Goal: Transaction & Acquisition: Download file/media

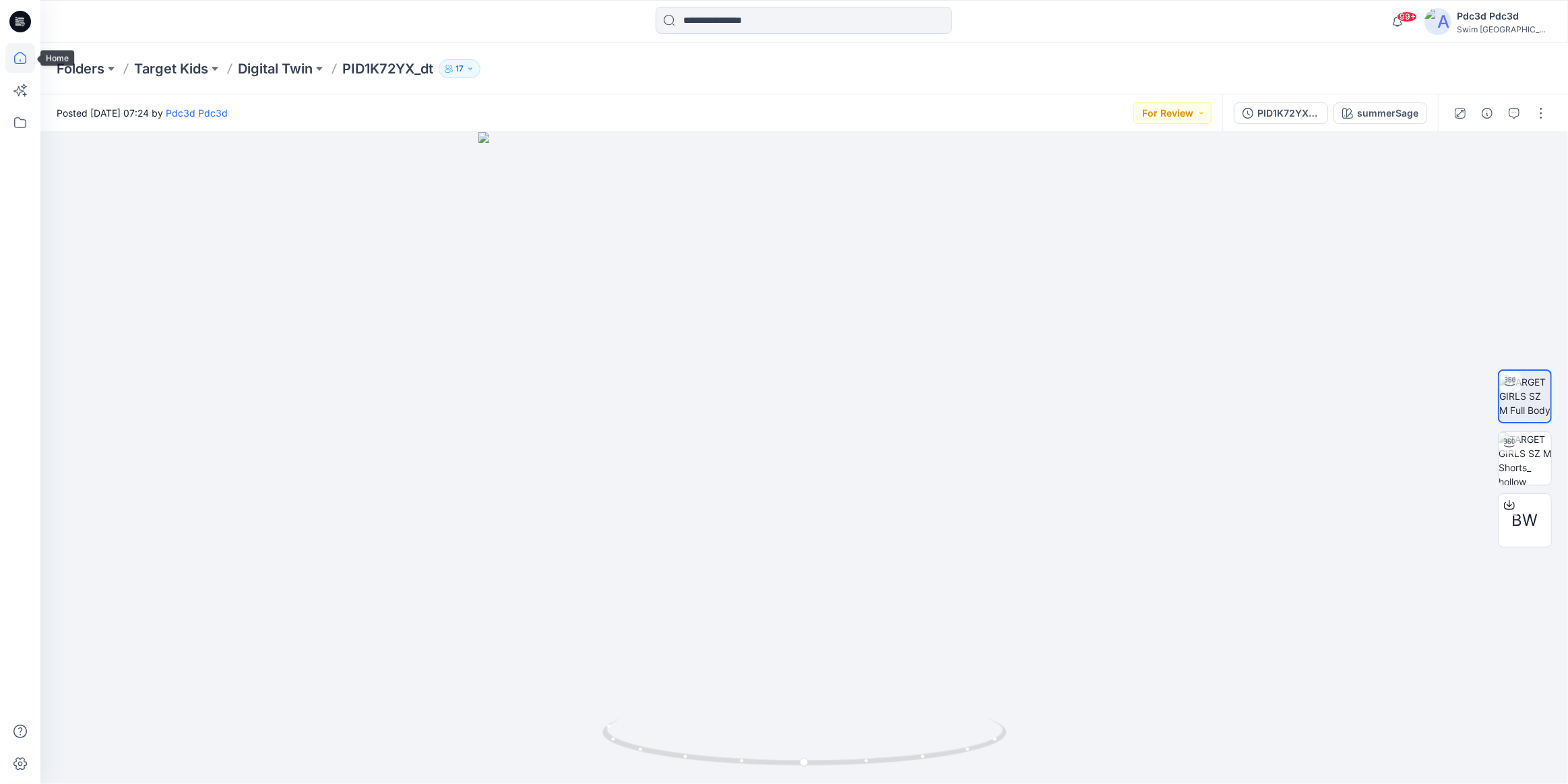
click at [17, 55] on icon at bounding box center [20, 58] width 30 height 30
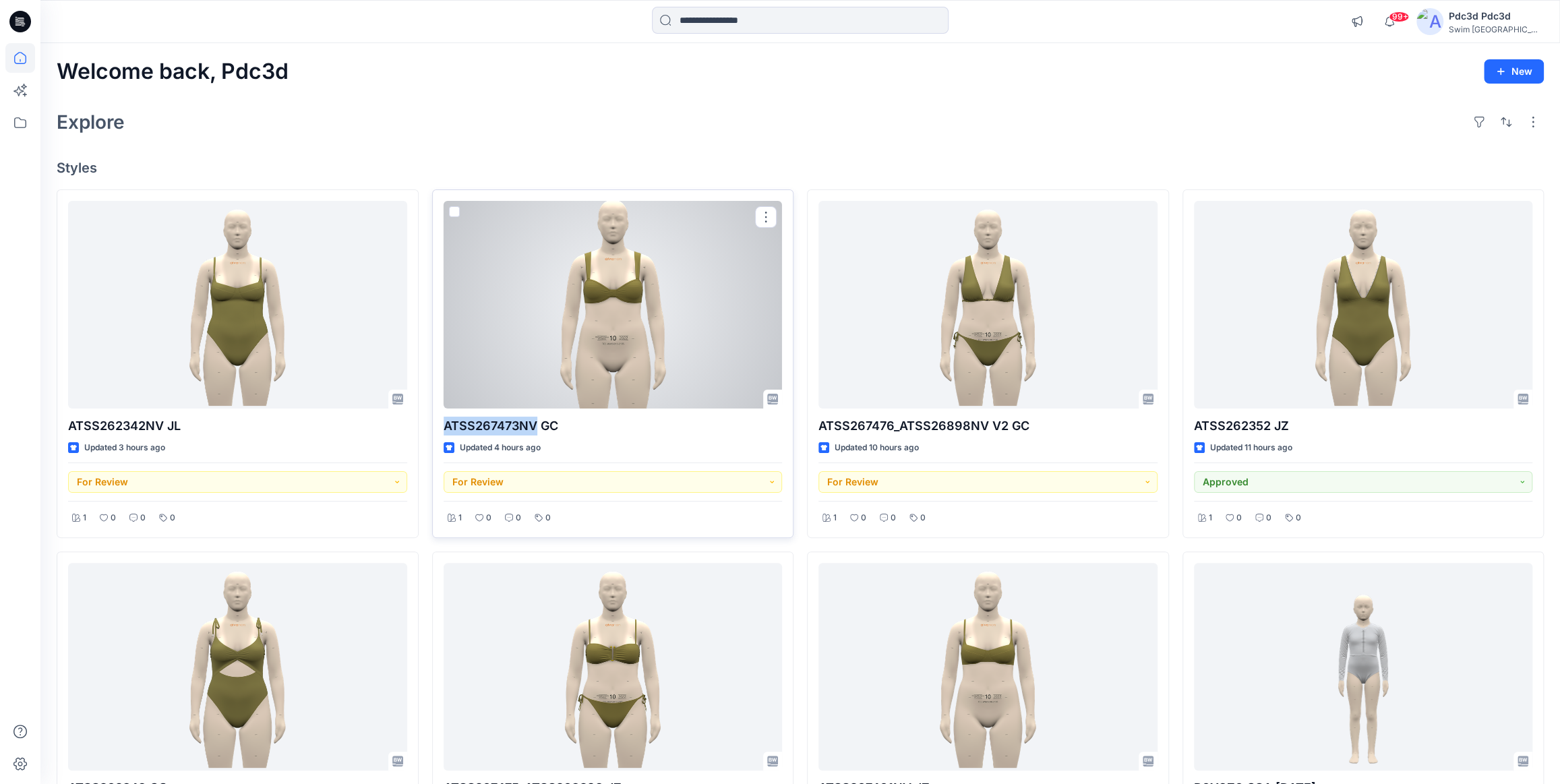
drag, startPoint x: 445, startPoint y: 428, endPoint x: 535, endPoint y: 425, distance: 90.0
click at [535, 425] on p "ATSS267473NV GC" at bounding box center [613, 425] width 339 height 18
copy p "ATSS267473NV"
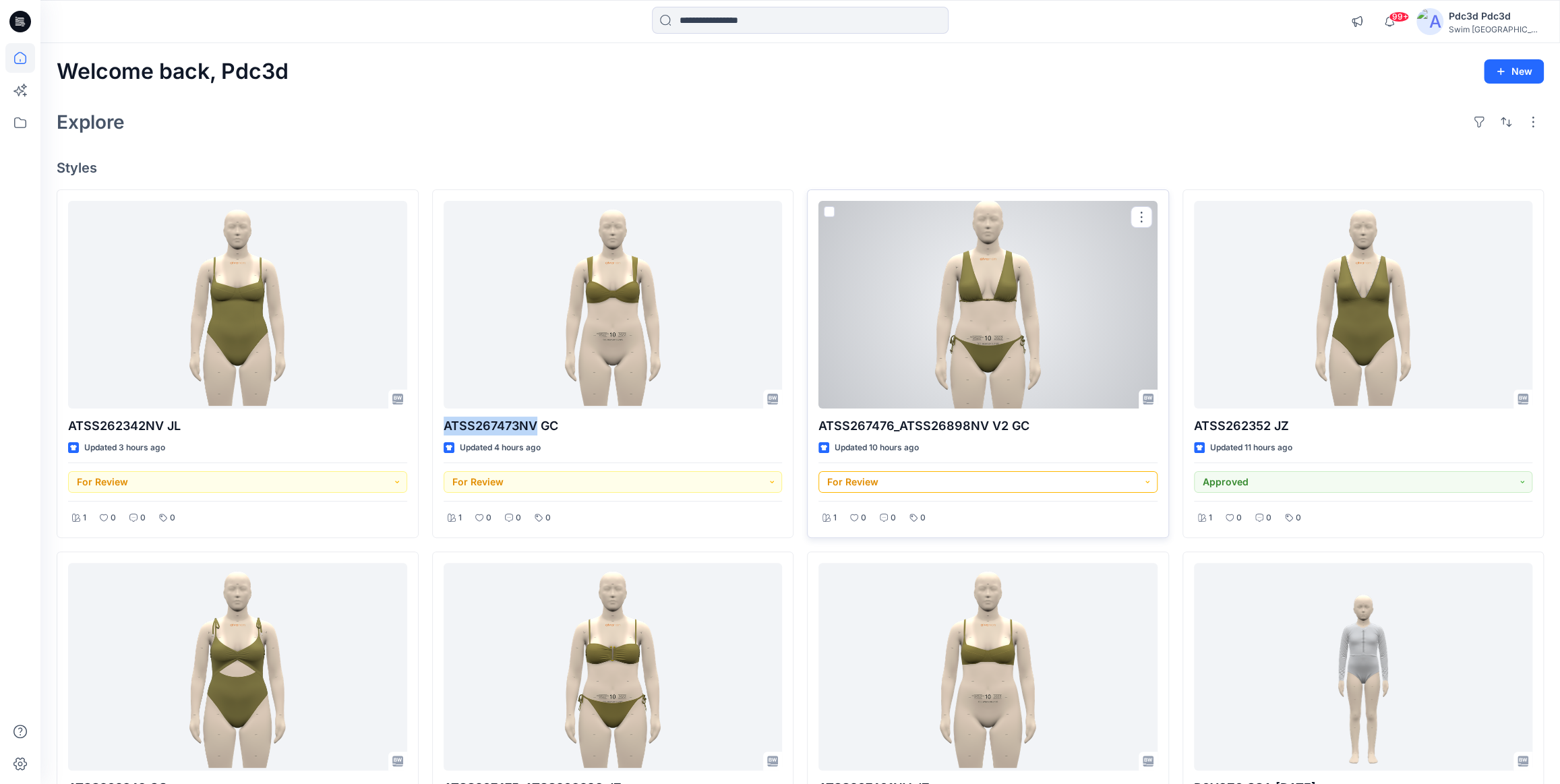
scroll to position [61, 0]
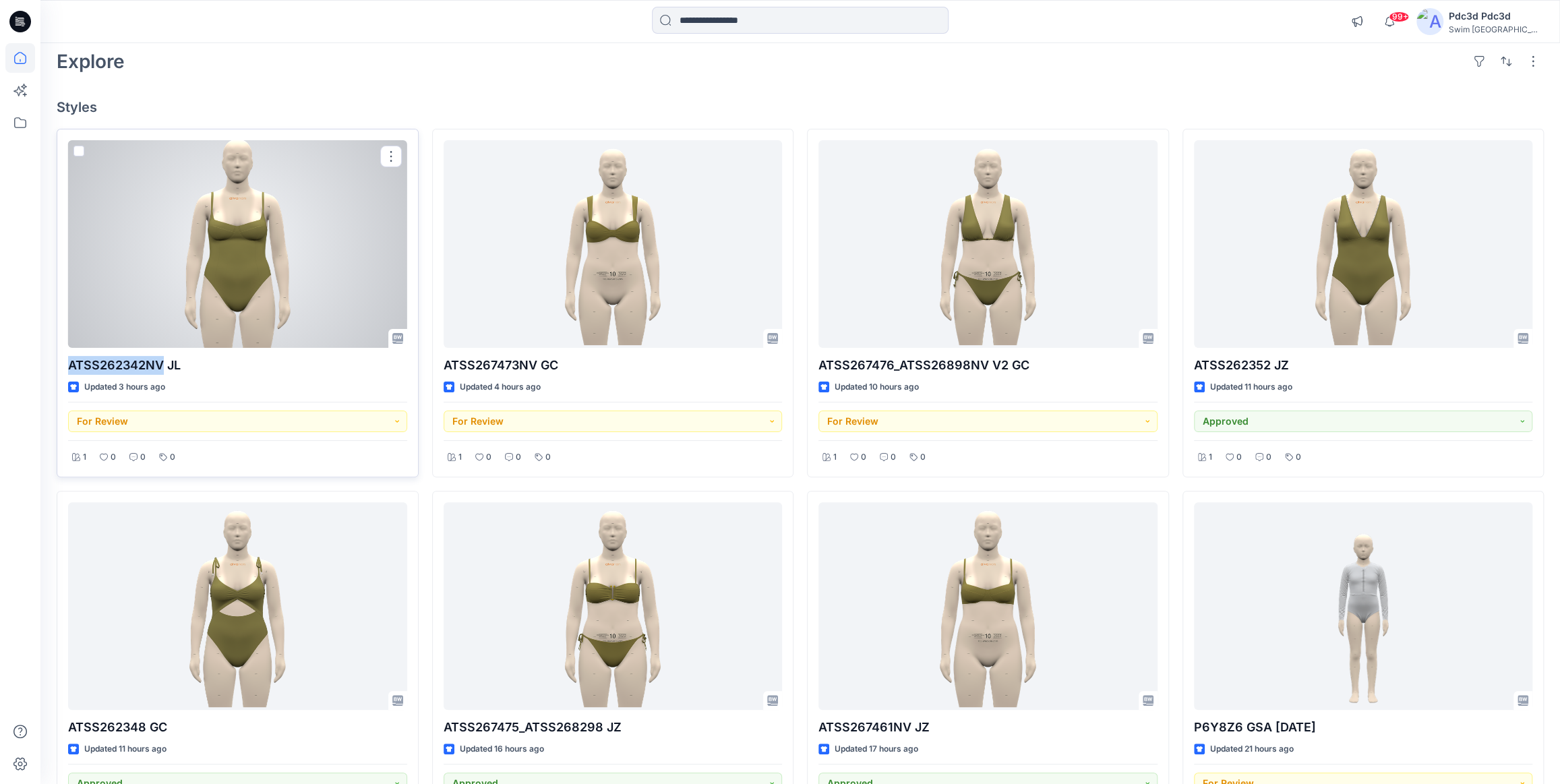
drag, startPoint x: 68, startPoint y: 364, endPoint x: 160, endPoint y: 364, distance: 92.0
click at [160, 364] on p "ATSS262342NV JL" at bounding box center [237, 364] width 339 height 18
copy p "ATSS262342NV"
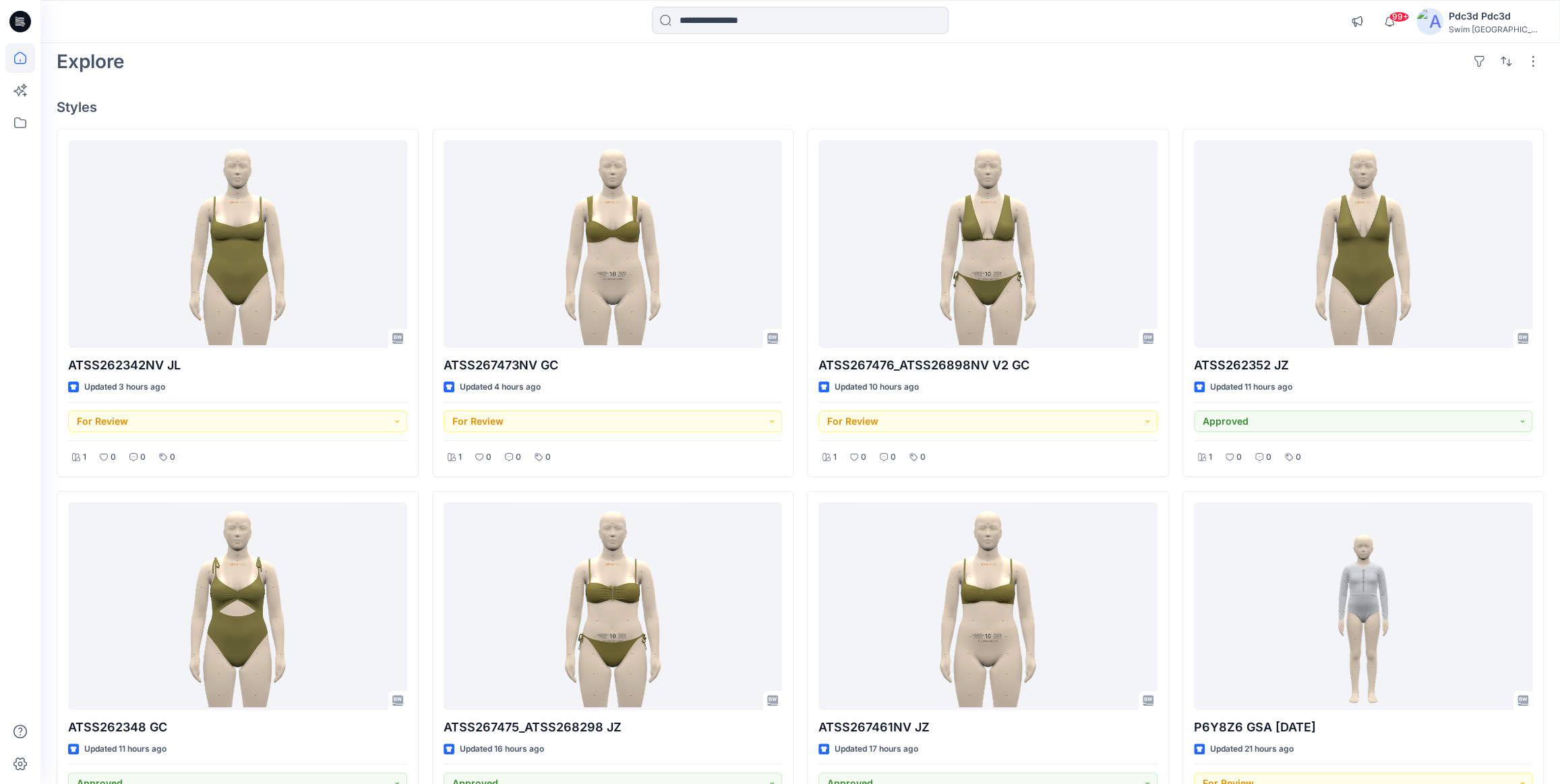
click at [651, 97] on div "Welcome back, Pdc3d New Explore Styles ATSS262342NV JL Updated 3 hours ago For …" at bounding box center [800, 624] width 1520 height 1283
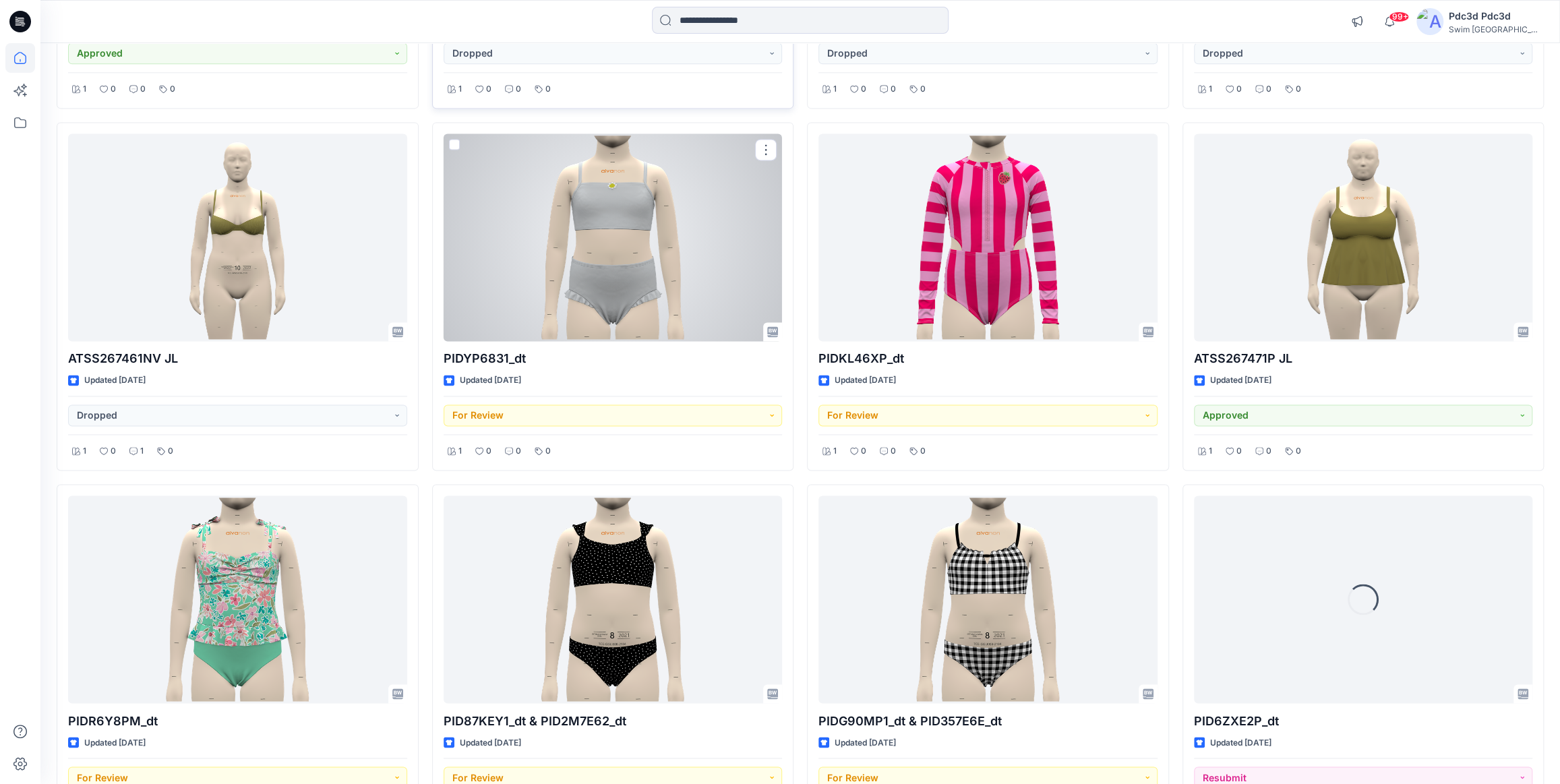
scroll to position [1627, 0]
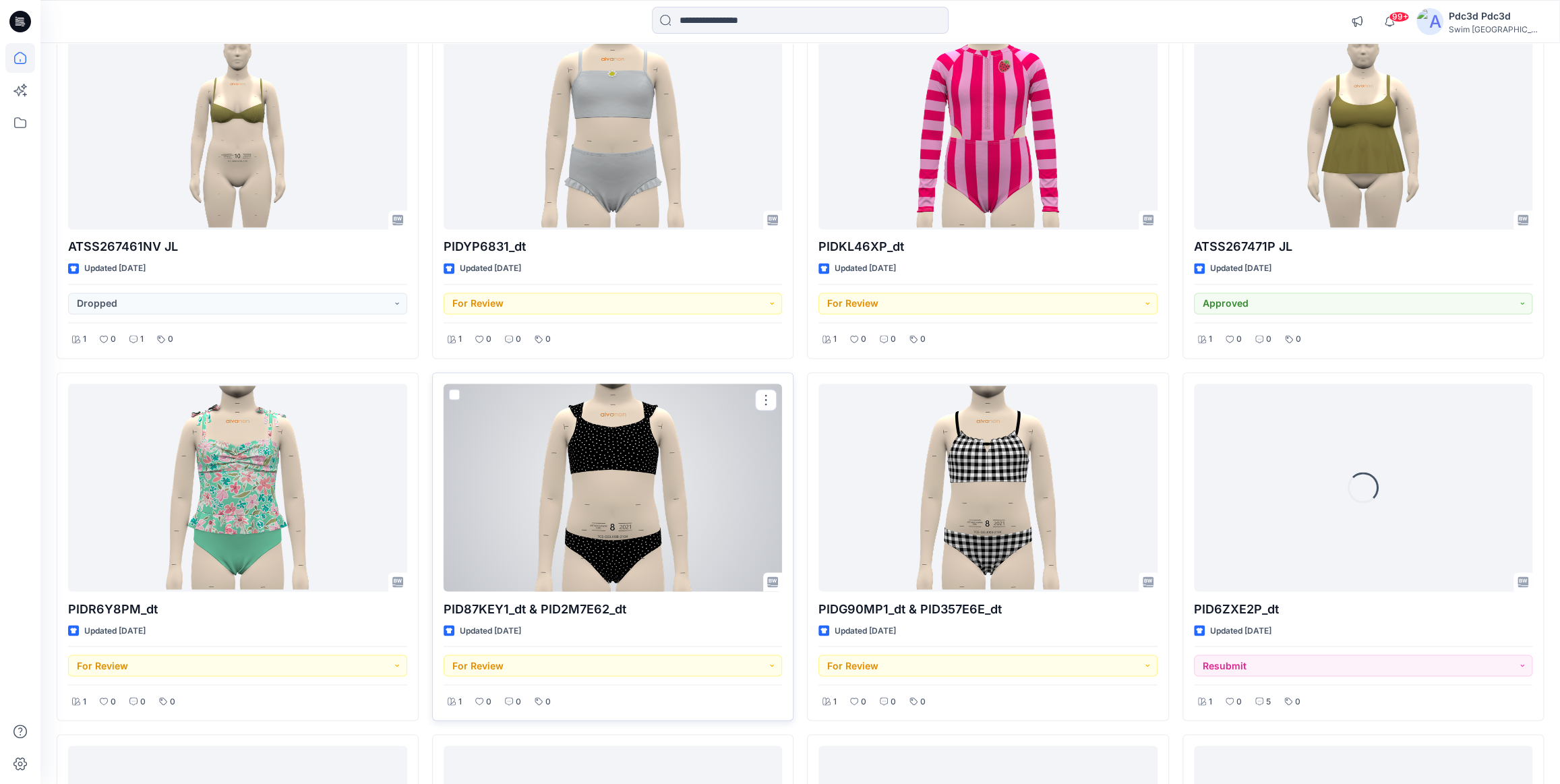
click at [620, 462] on div at bounding box center [613, 487] width 339 height 208
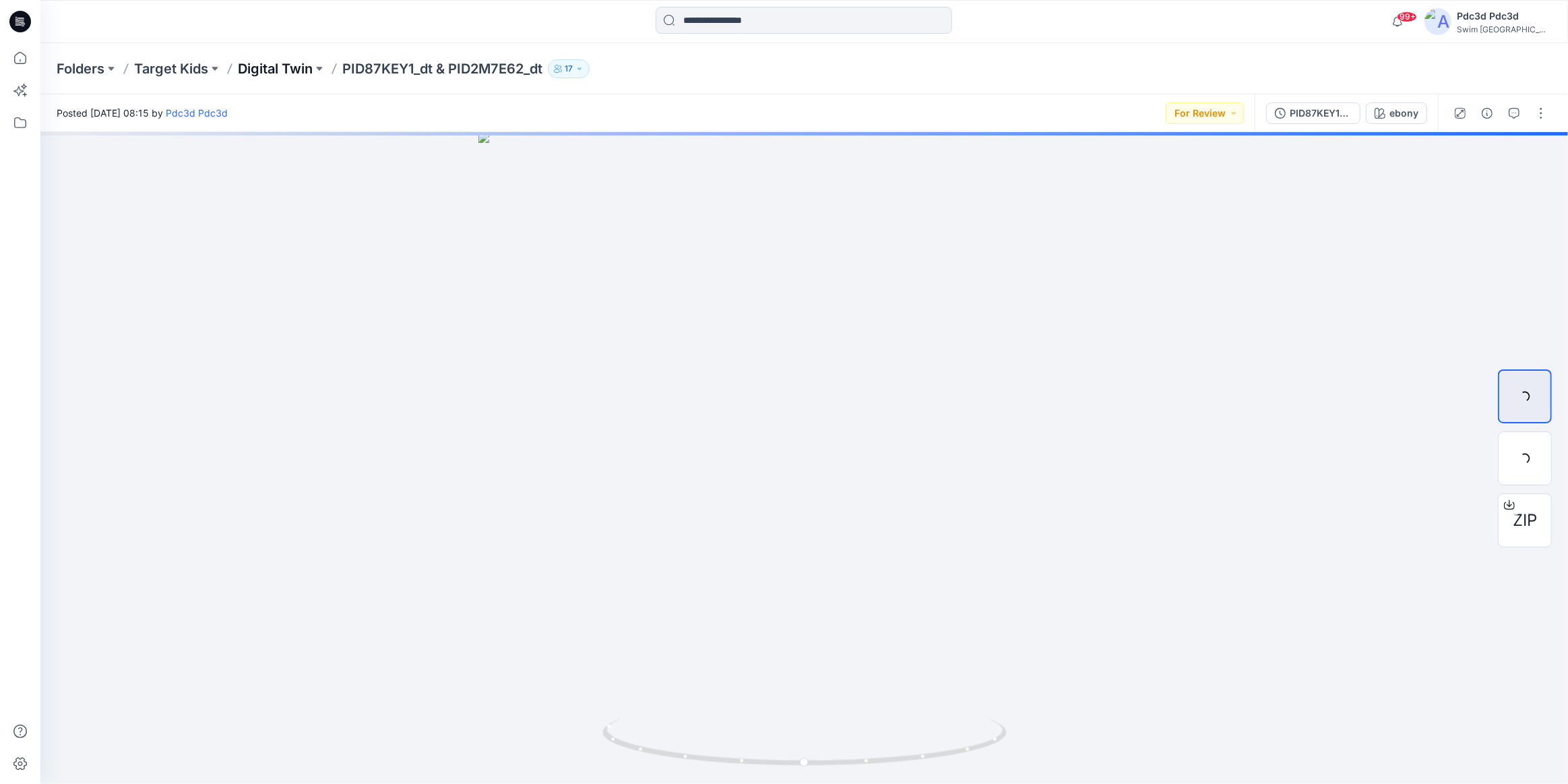
click at [276, 73] on p "Digital Twin" at bounding box center [275, 68] width 75 height 18
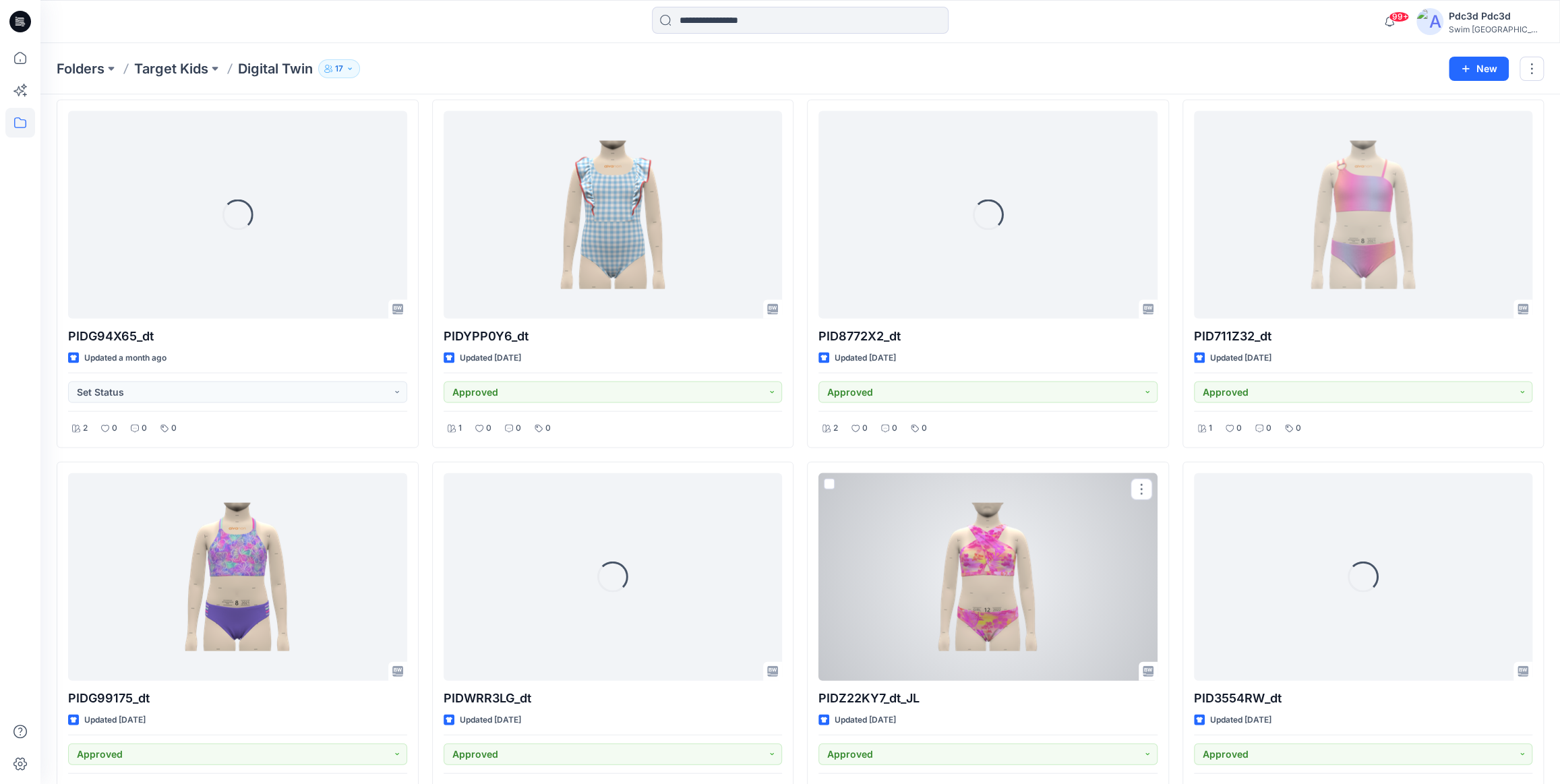
scroll to position [2202, 0]
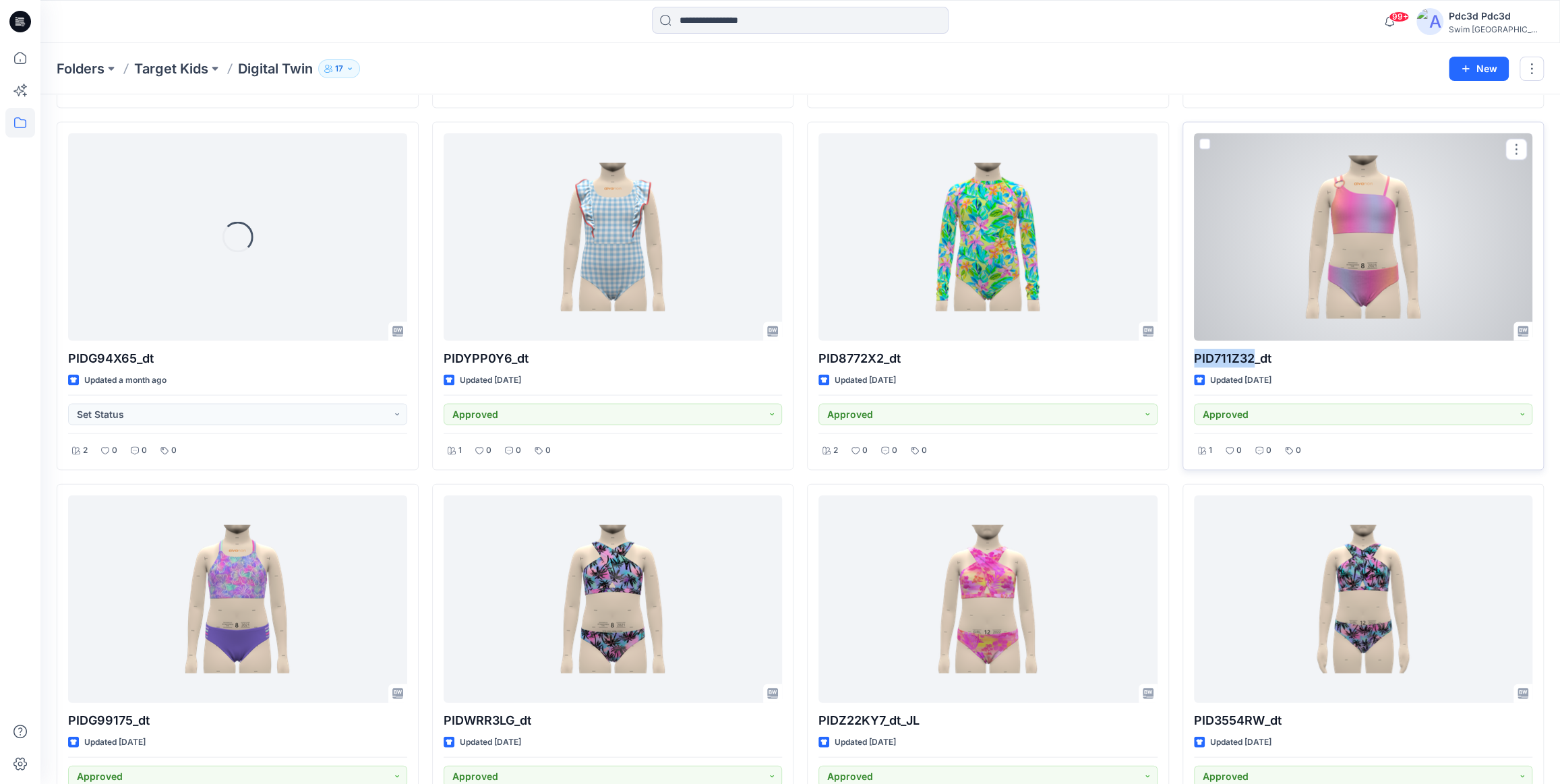
drag, startPoint x: 1196, startPoint y: 355, endPoint x: 1254, endPoint y: 354, distance: 58.0
click at [1254, 354] on p "PID711Z32_dt" at bounding box center [1363, 358] width 339 height 18
copy p "PID711Z32"
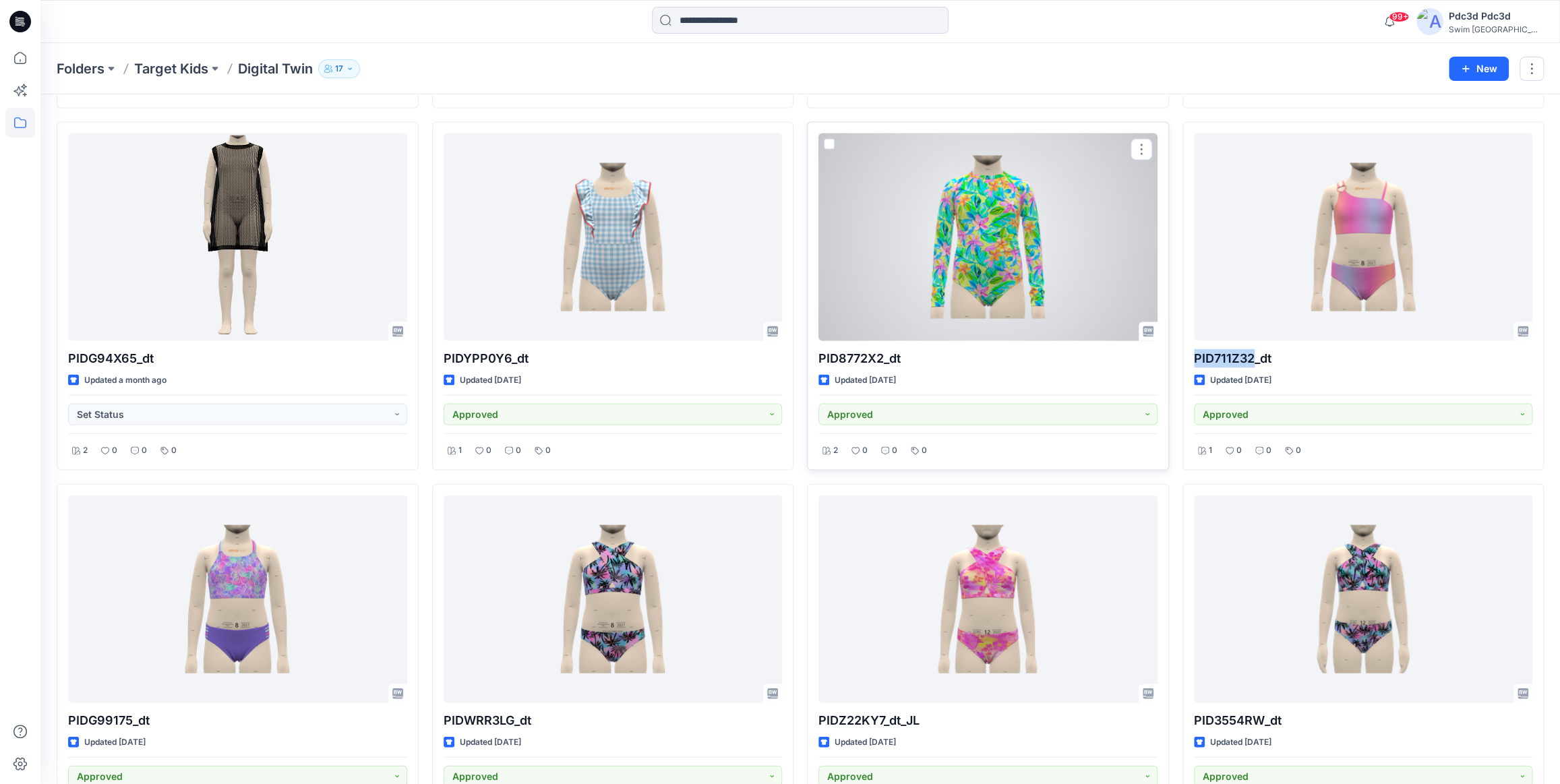
scroll to position [2262, 0]
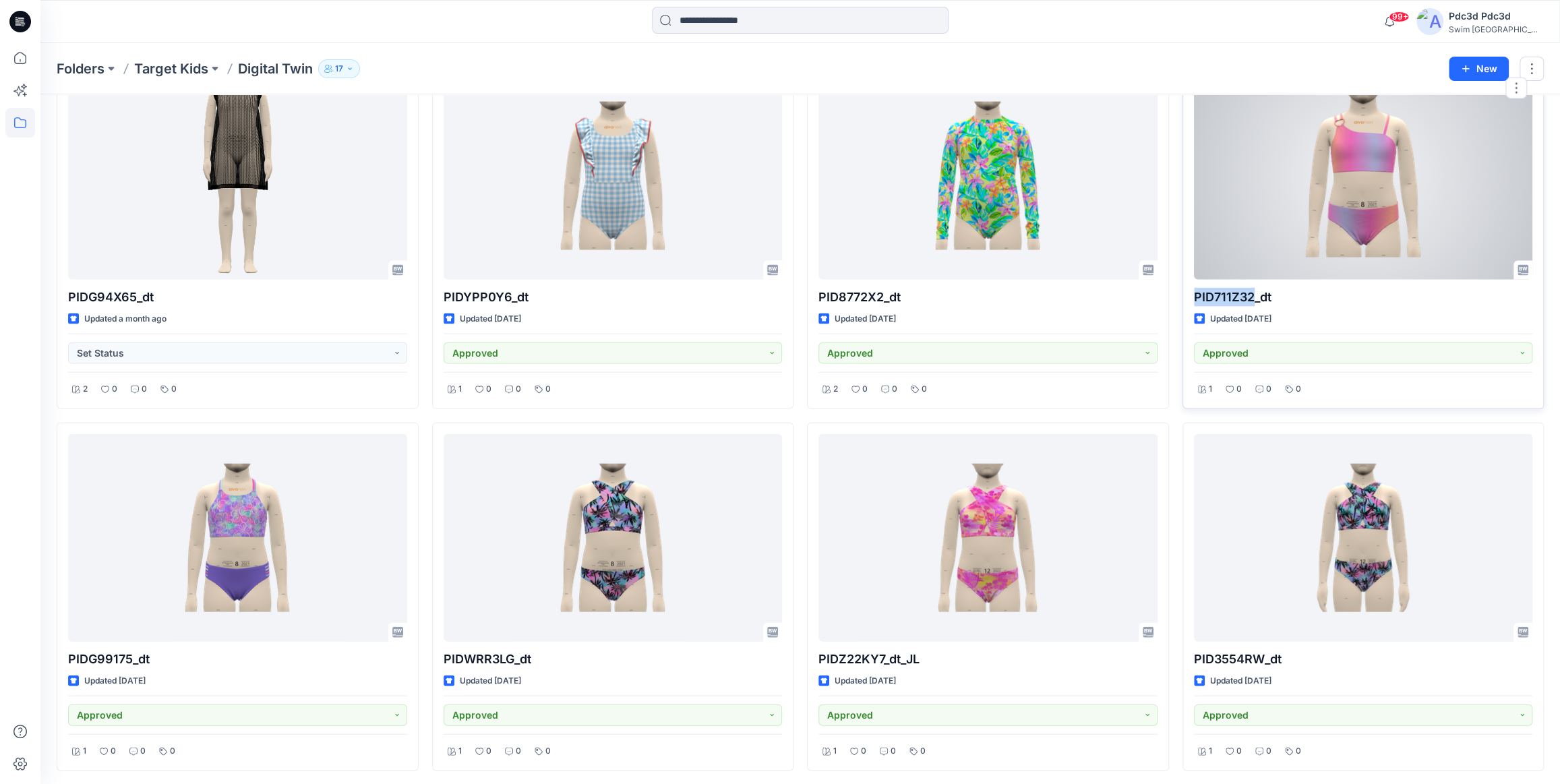
click at [1324, 199] on div at bounding box center [1363, 176] width 339 height 208
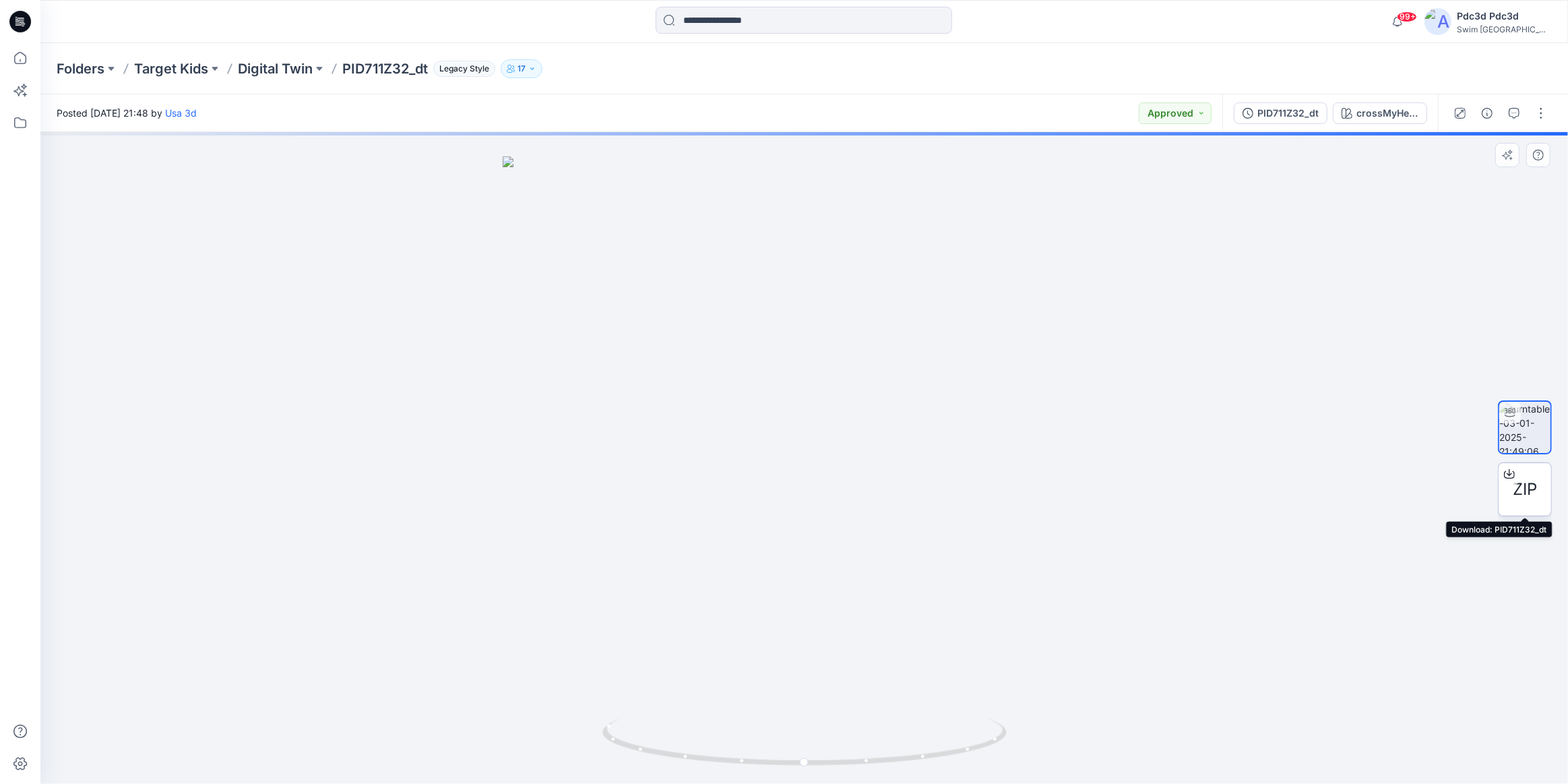
click at [1521, 487] on span "ZIP" at bounding box center [1526, 489] width 25 height 25
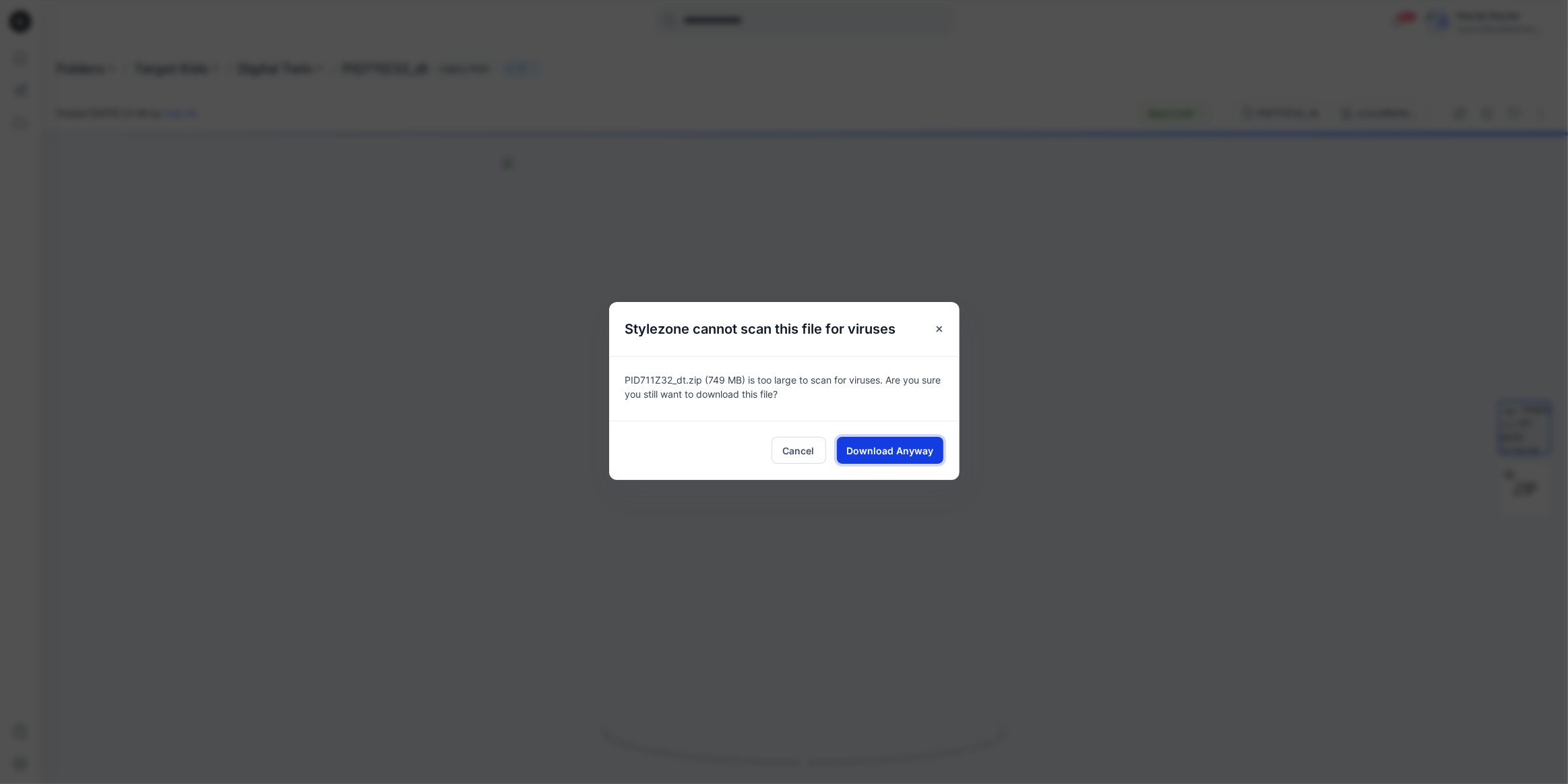
click at [915, 458] on button "Download Anyway" at bounding box center [890, 450] width 106 height 27
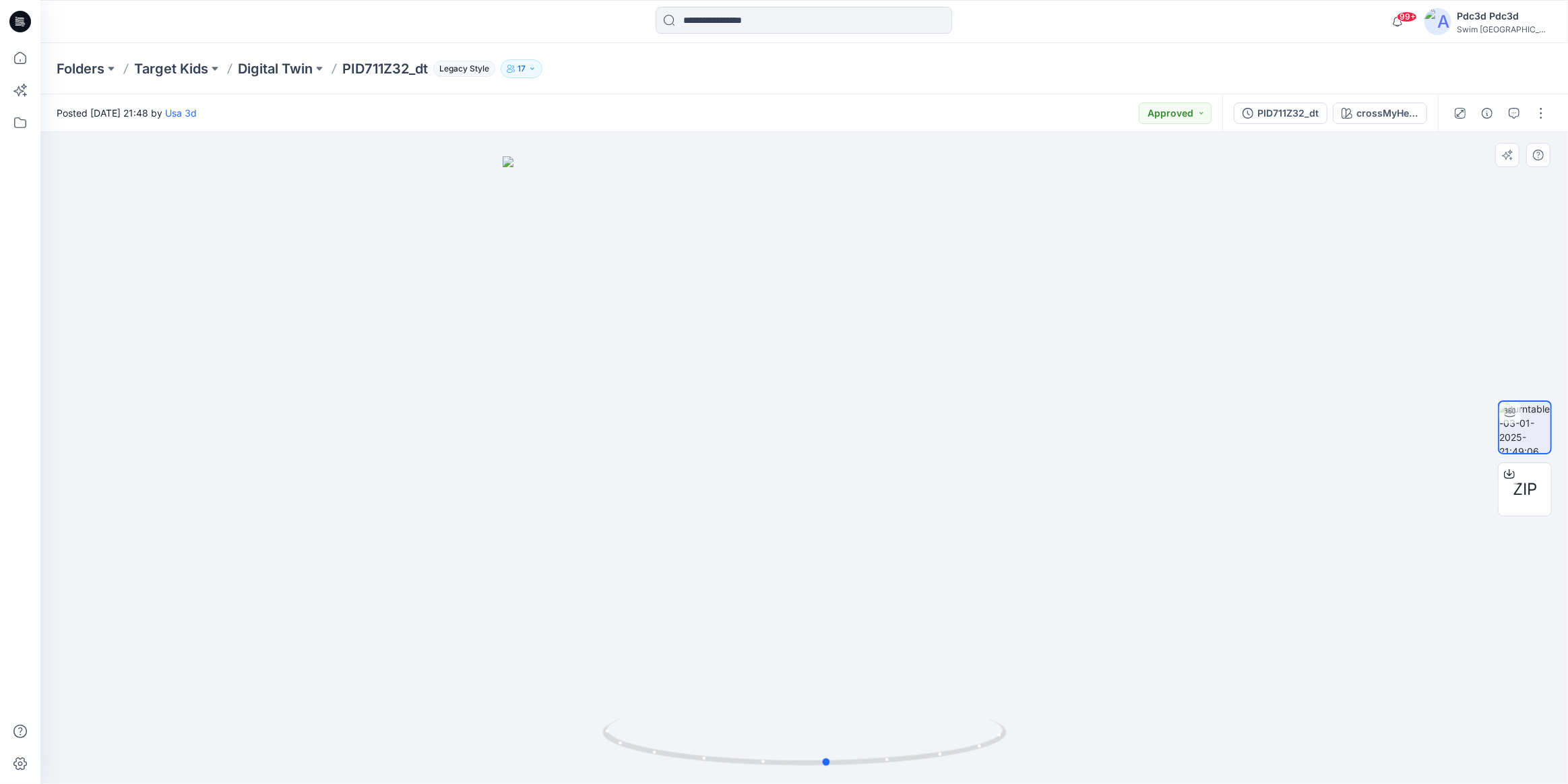
drag, startPoint x: 634, startPoint y: 750, endPoint x: 657, endPoint y: 715, distance: 41.9
click at [657, 715] on div at bounding box center [804, 458] width 1528 height 652
click at [1084, 36] on div at bounding box center [804, 22] width 764 height 30
click at [1521, 486] on span "ZIP" at bounding box center [1526, 489] width 25 height 25
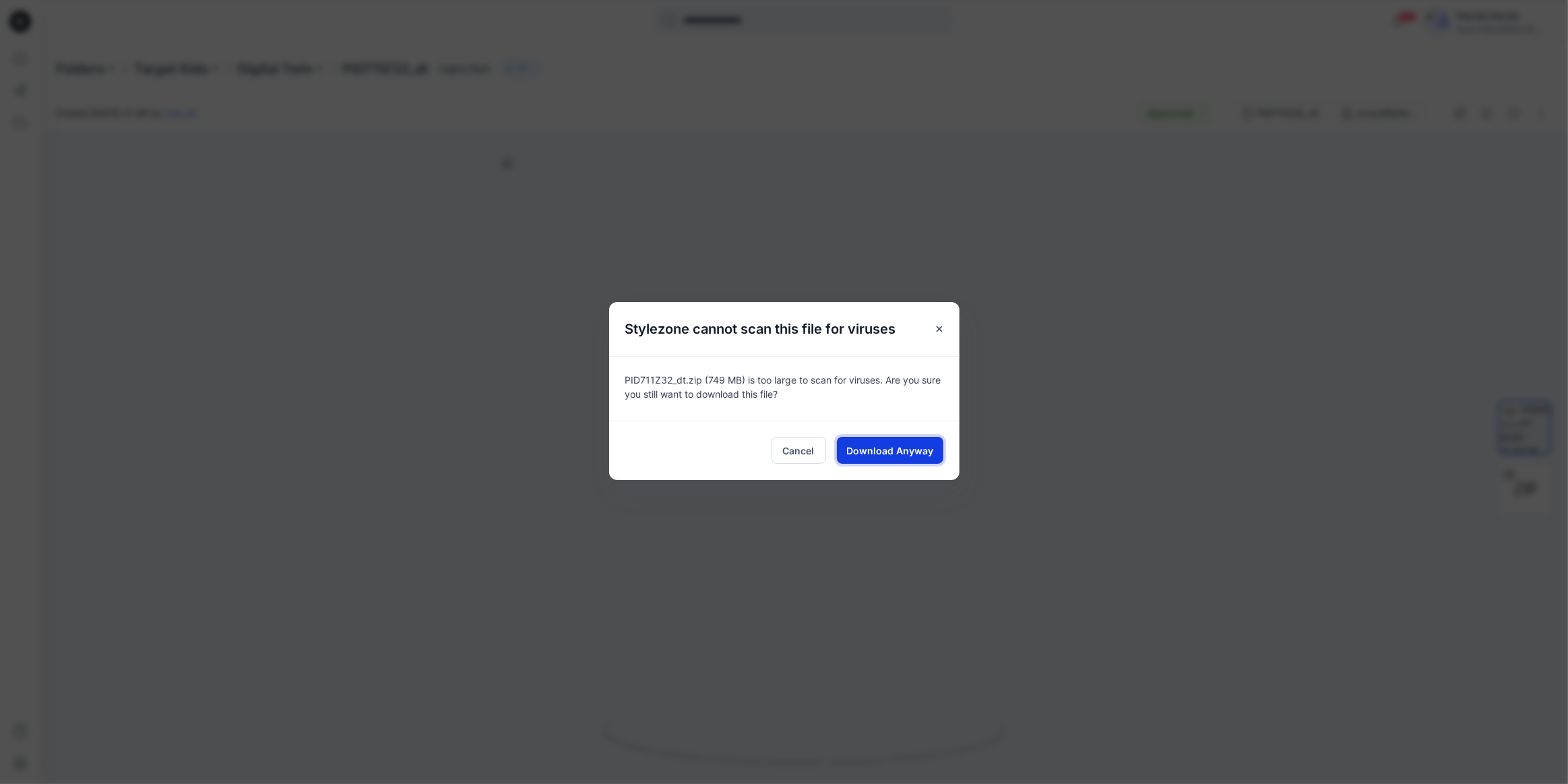
click at [920, 451] on span "Download Anyway" at bounding box center [890, 451] width 87 height 14
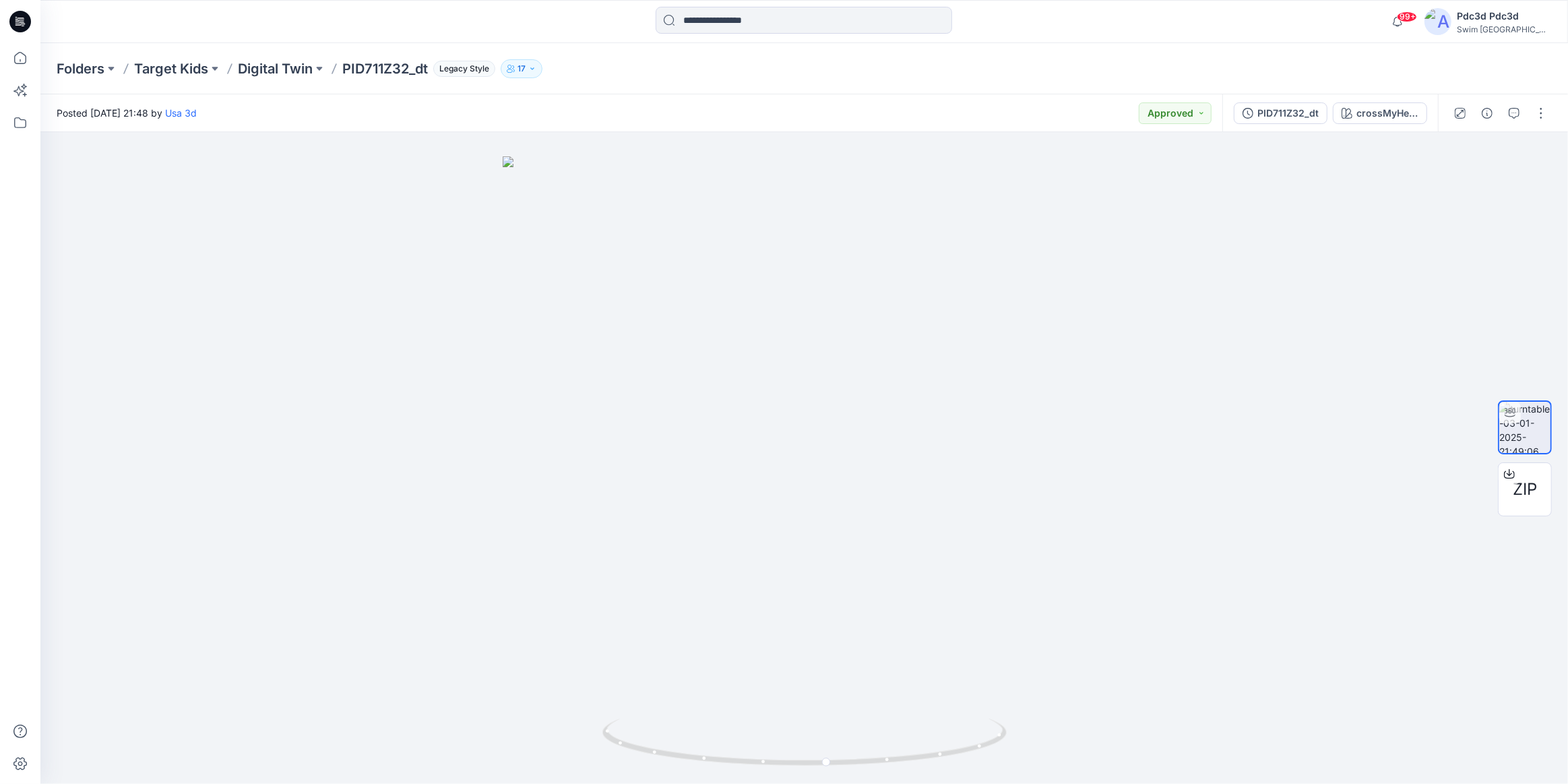
click at [1118, 33] on div at bounding box center [804, 22] width 764 height 30
click at [270, 72] on p "Digital Twin" at bounding box center [275, 68] width 75 height 18
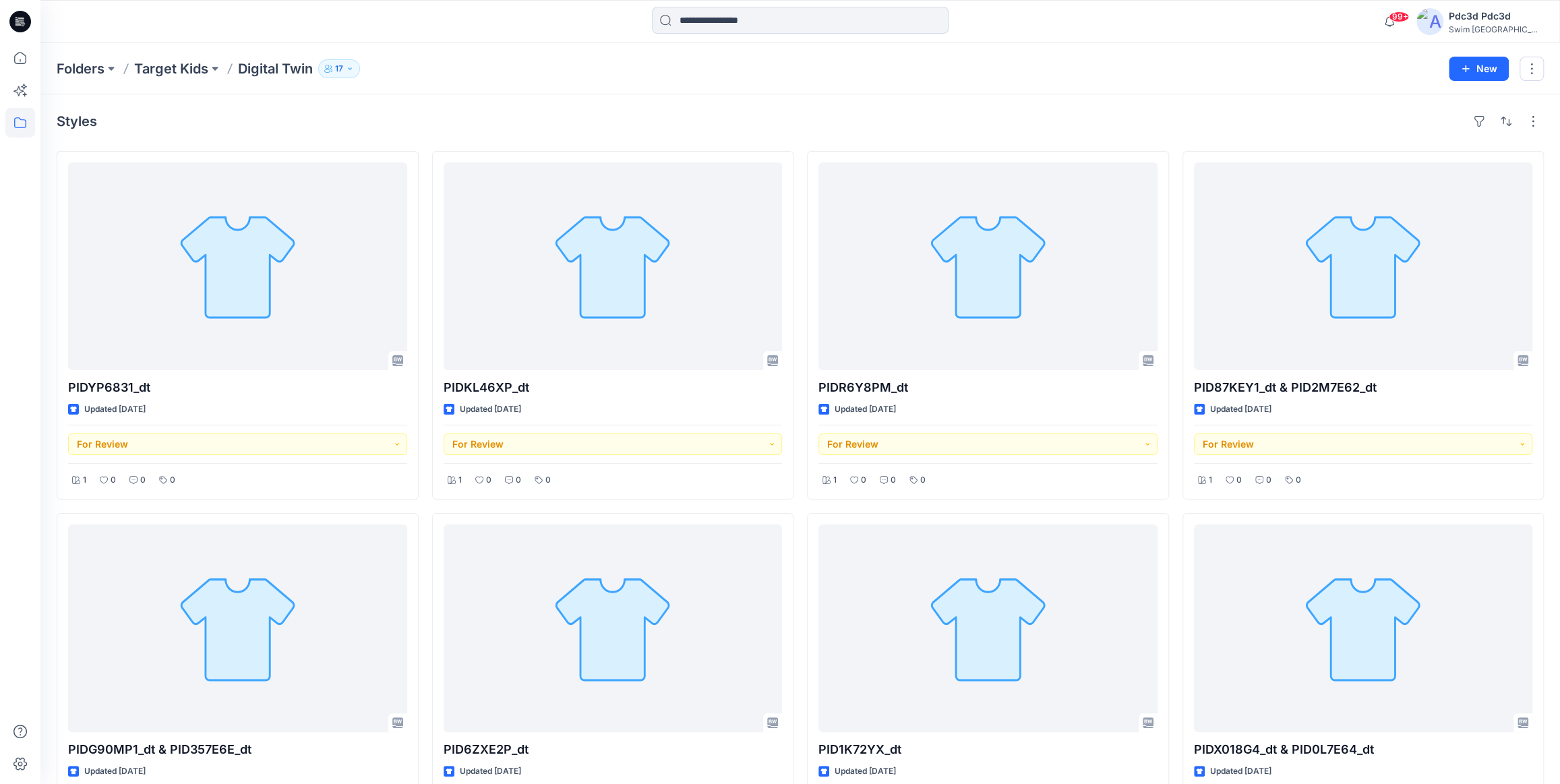
click at [747, 114] on div "Styles" at bounding box center [800, 121] width 1488 height 22
click at [532, 94] on div "Styles PIDYP6831_dt Updated 5 days ago For Review 1 0 0 0 PIDG90MP1_dt & PID357…" at bounding box center [800, 691] width 1520 height 1193
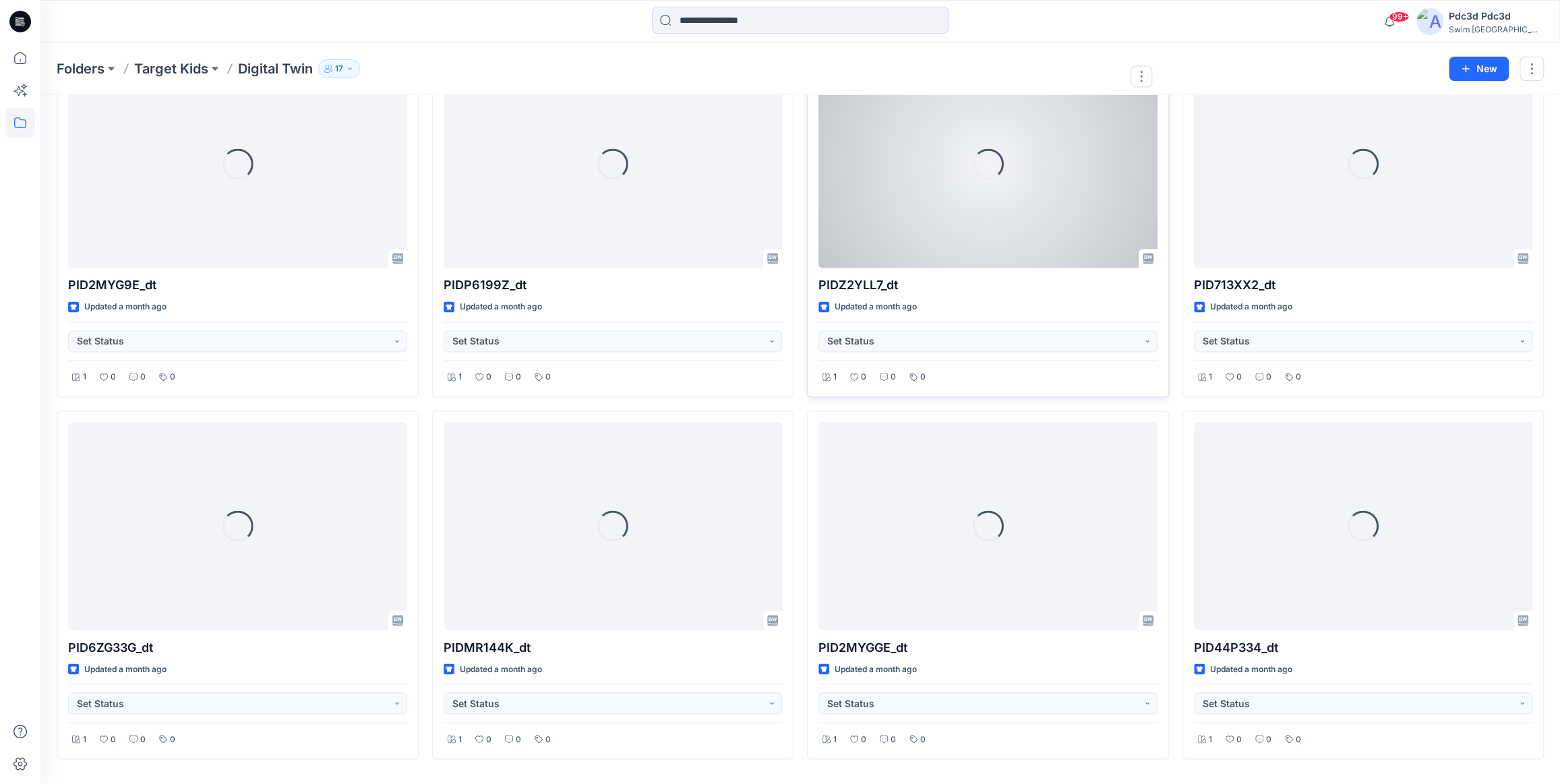
scroll to position [1588, 0]
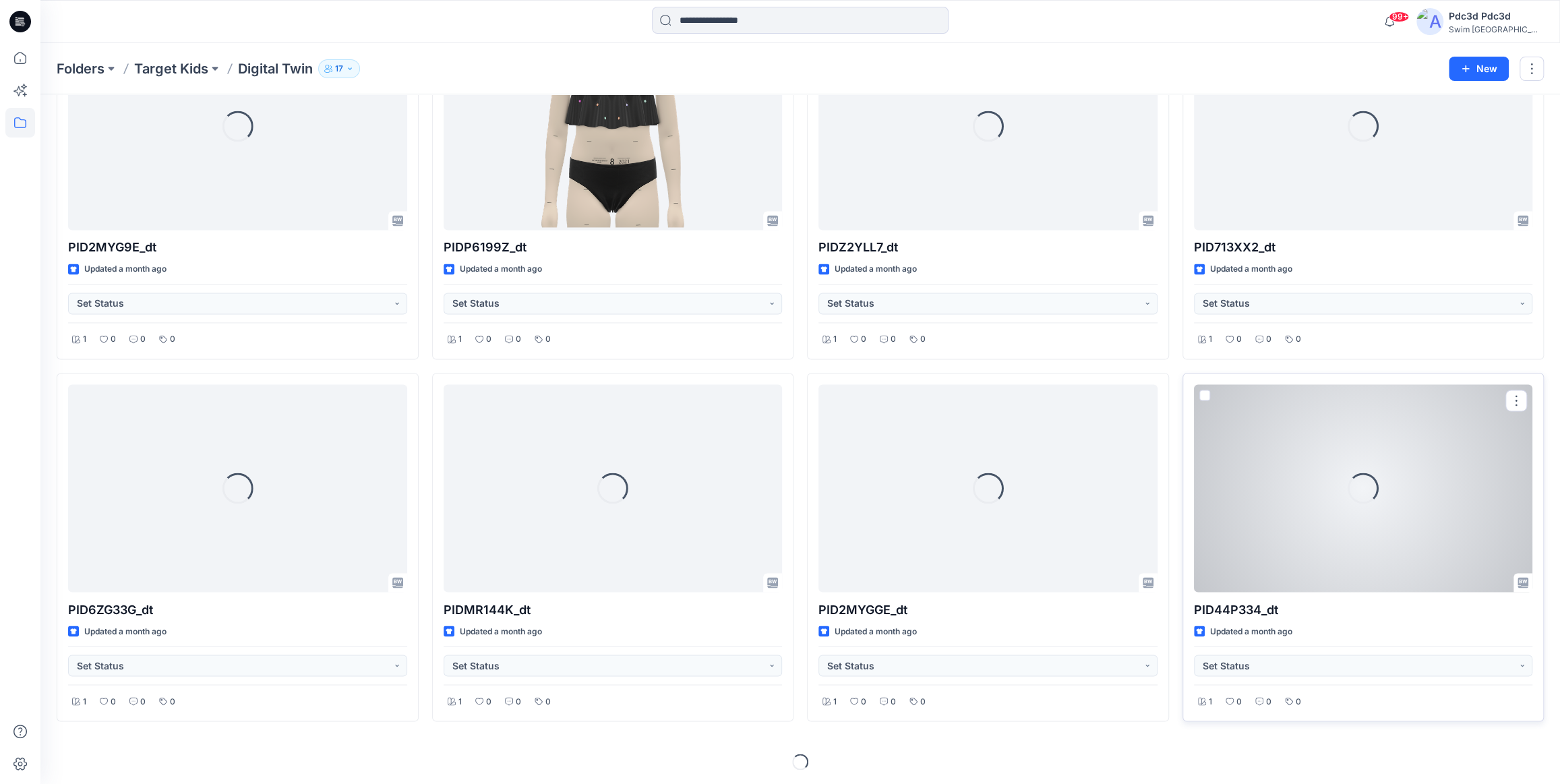
click at [1261, 495] on div "Loading..." at bounding box center [1363, 488] width 339 height 208
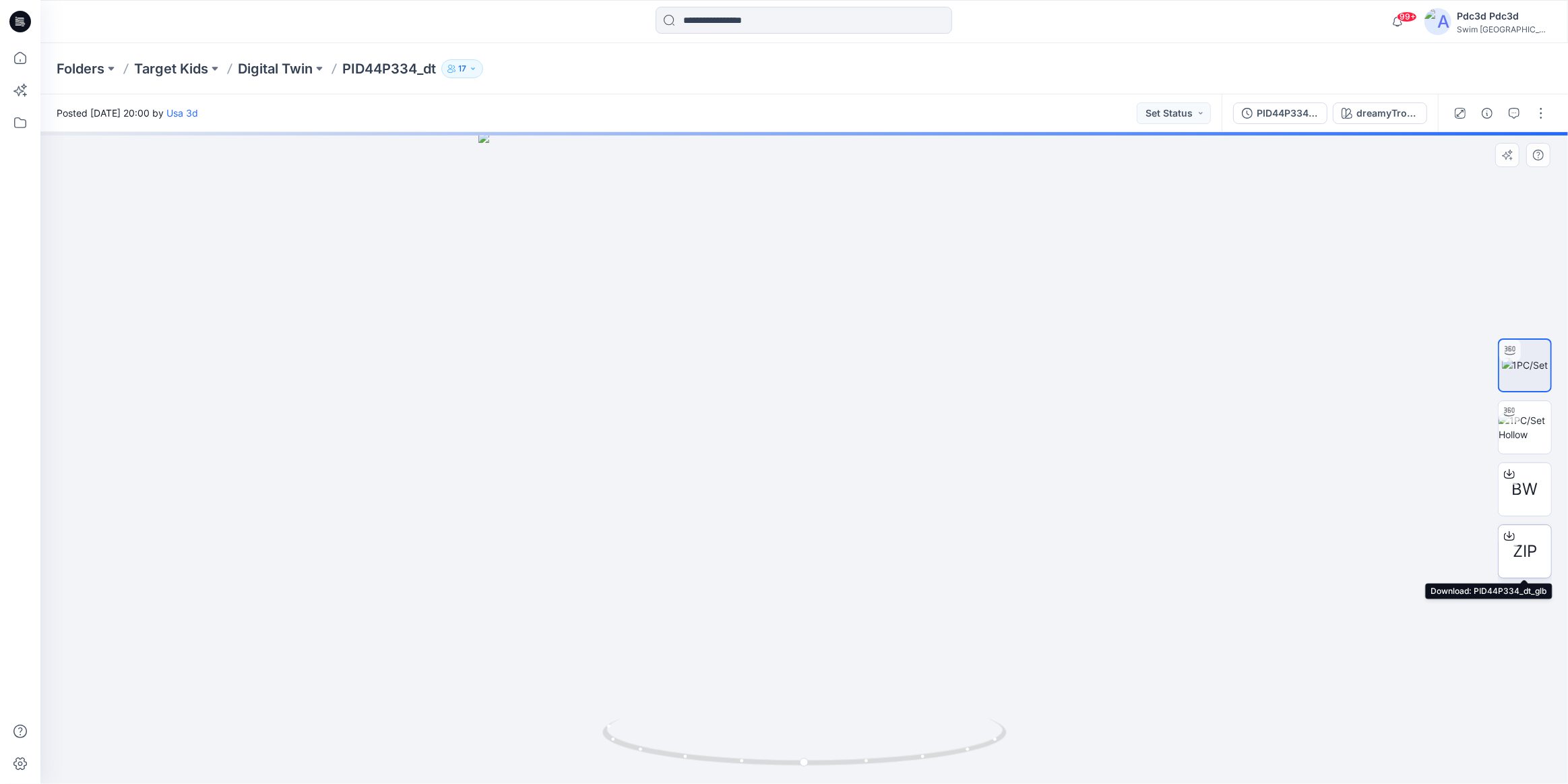
click at [1526, 531] on div "ZIP" at bounding box center [1525, 551] width 54 height 54
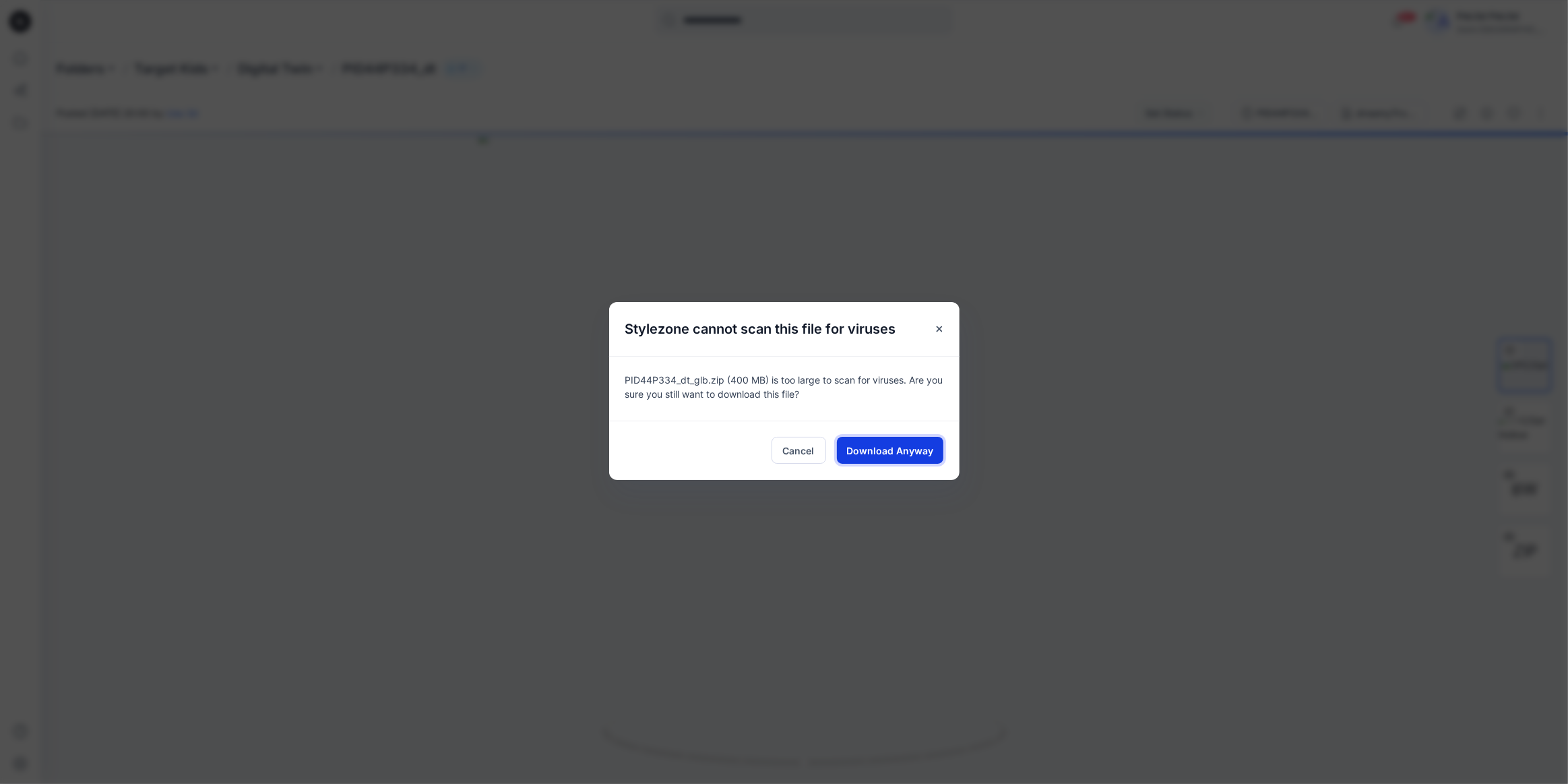
click at [880, 449] on span "Download Anyway" at bounding box center [890, 451] width 87 height 14
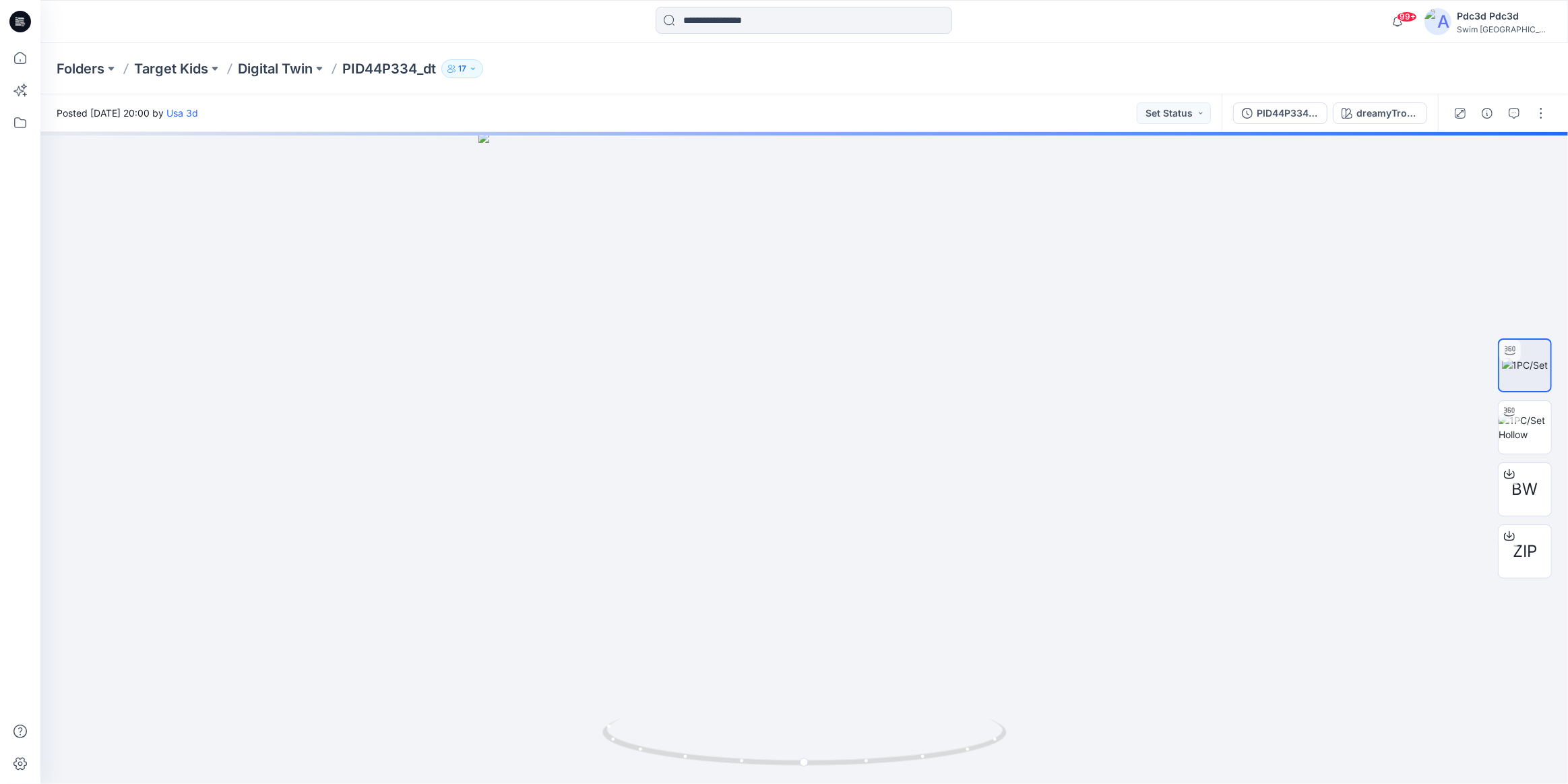
click at [1088, 48] on div "Folders Target Kids Digital Twin PID44P334_dt 17" at bounding box center [804, 69] width 1528 height 51
click at [611, 102] on div "Posted Monday, August 18, 2025 20:00 by Usa 3d Set Status" at bounding box center [631, 113] width 1182 height 37
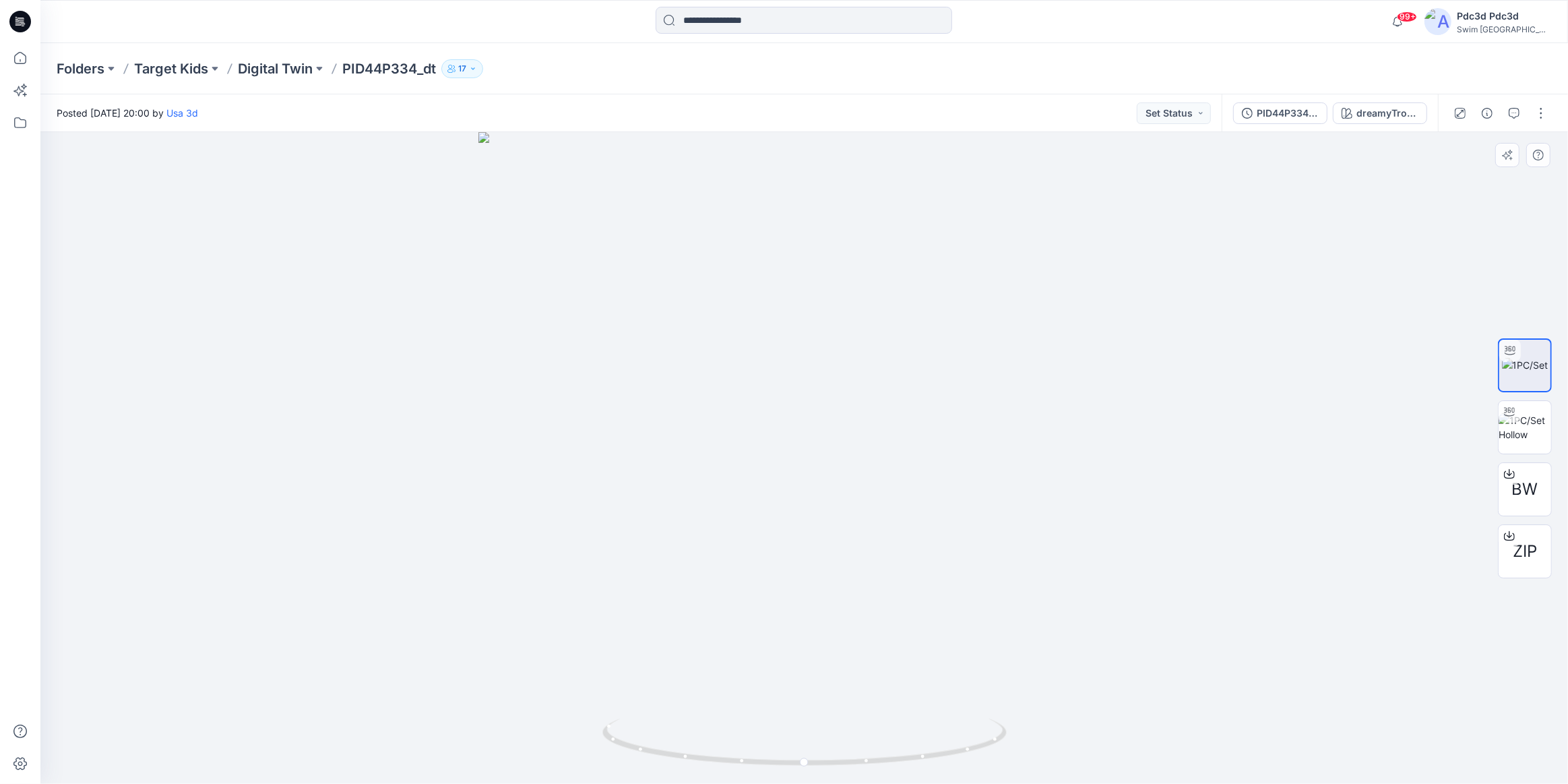
click at [1407, 304] on div at bounding box center [804, 458] width 1528 height 652
click at [1143, 48] on div "Folders Target Kids Digital Twin PID44P334_dt 17" at bounding box center [804, 69] width 1528 height 51
click at [1169, 26] on div at bounding box center [804, 22] width 764 height 30
click at [1517, 553] on span "ZIP" at bounding box center [1526, 552] width 25 height 25
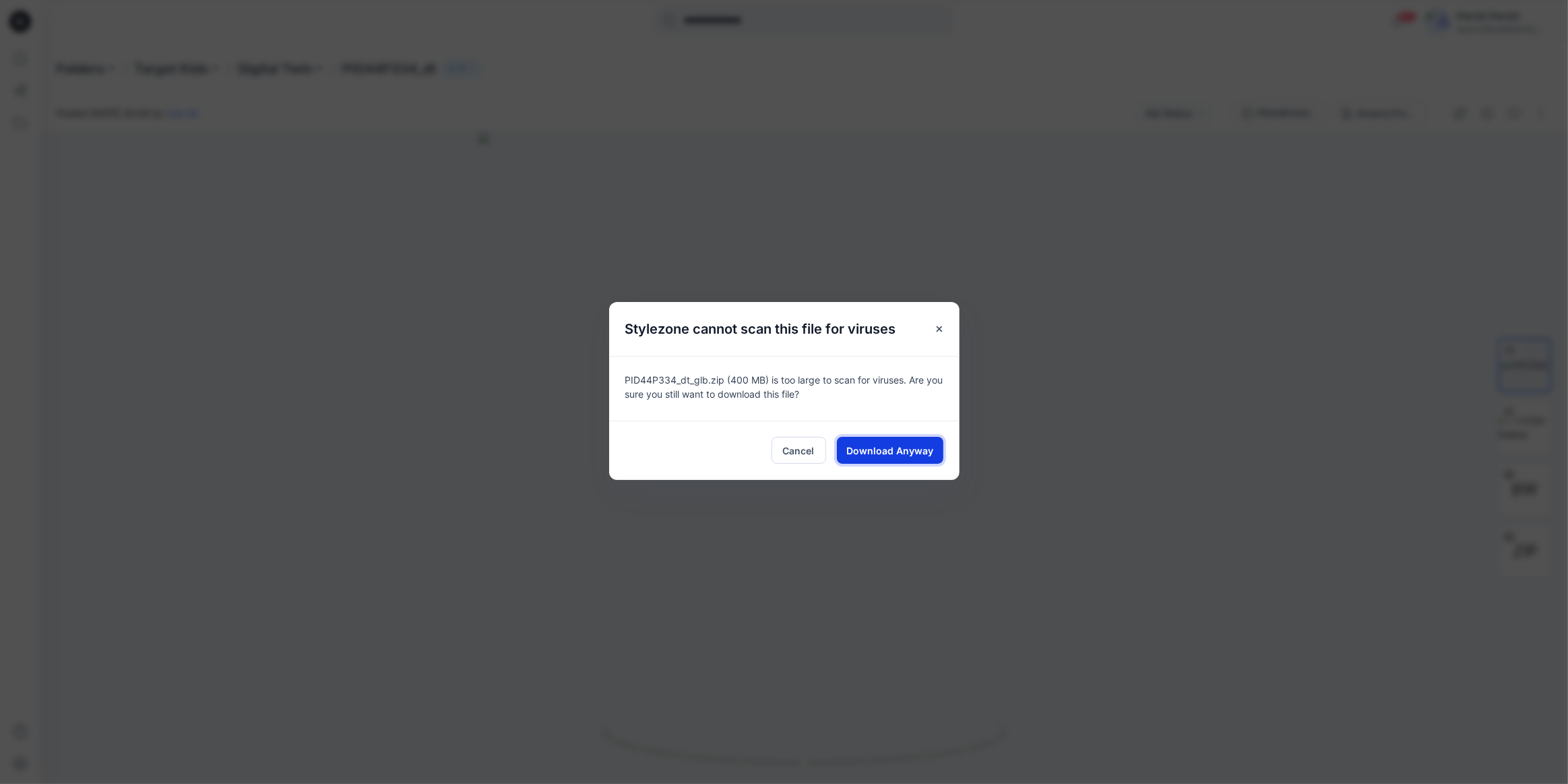
click at [881, 445] on span "Download Anyway" at bounding box center [890, 451] width 87 height 14
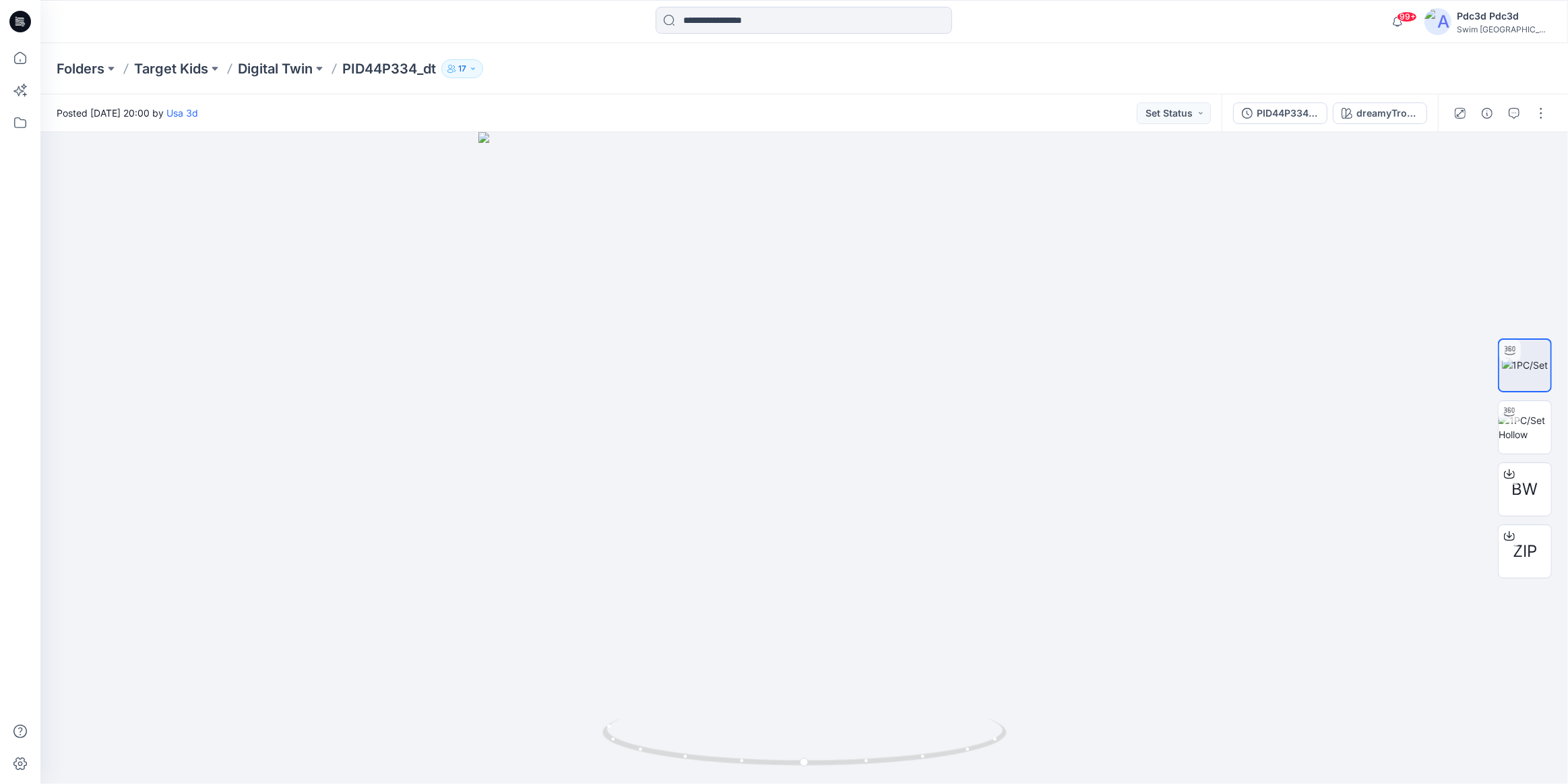
click at [1212, 54] on div "Folders Target Kids Digital Twin PID44P334_dt 17" at bounding box center [804, 69] width 1528 height 51
click at [1014, 50] on div "Folders Target Kids Digital Twin PID44P334_dt 17" at bounding box center [804, 69] width 1528 height 51
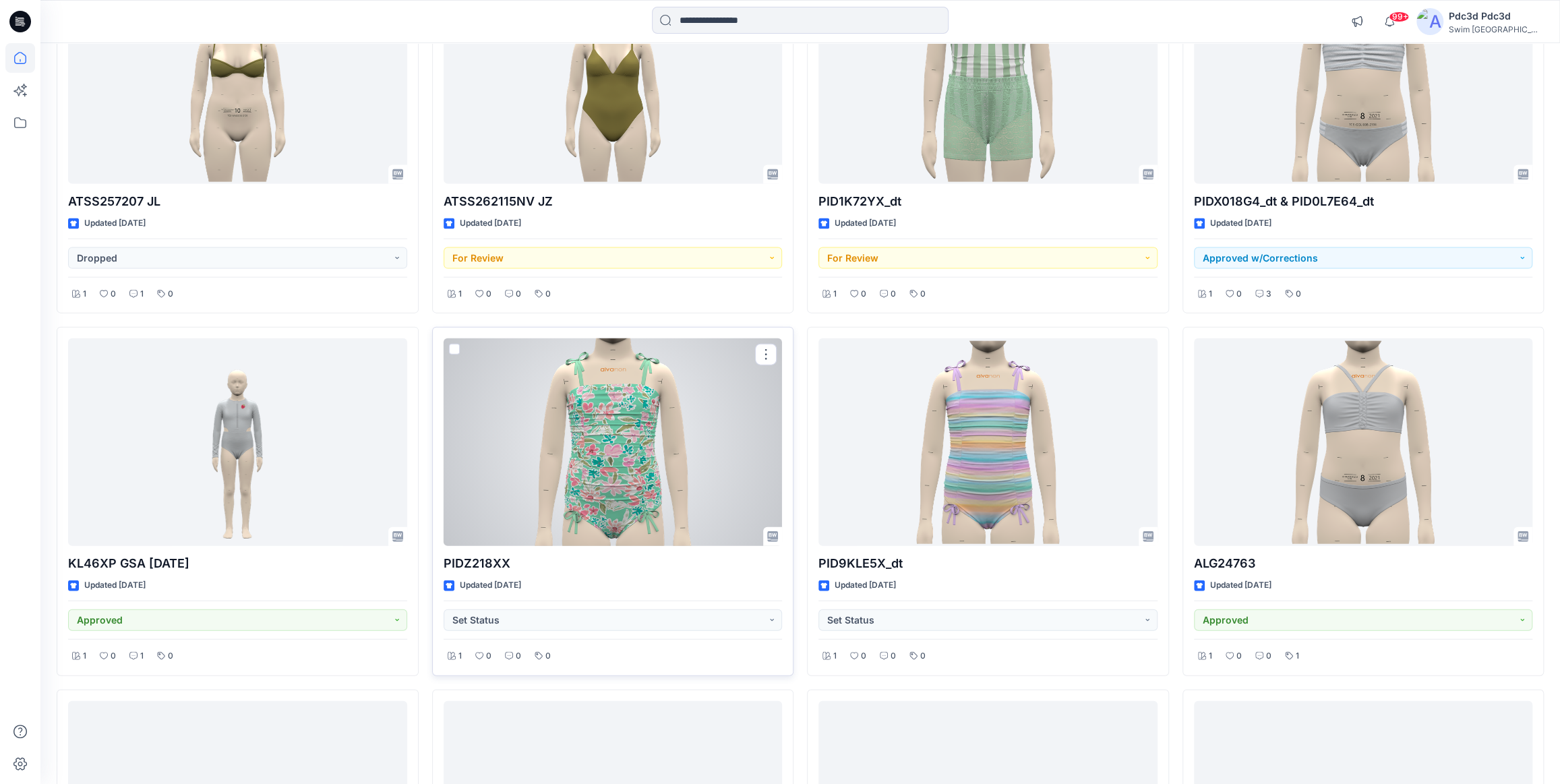
scroll to position [2283, 0]
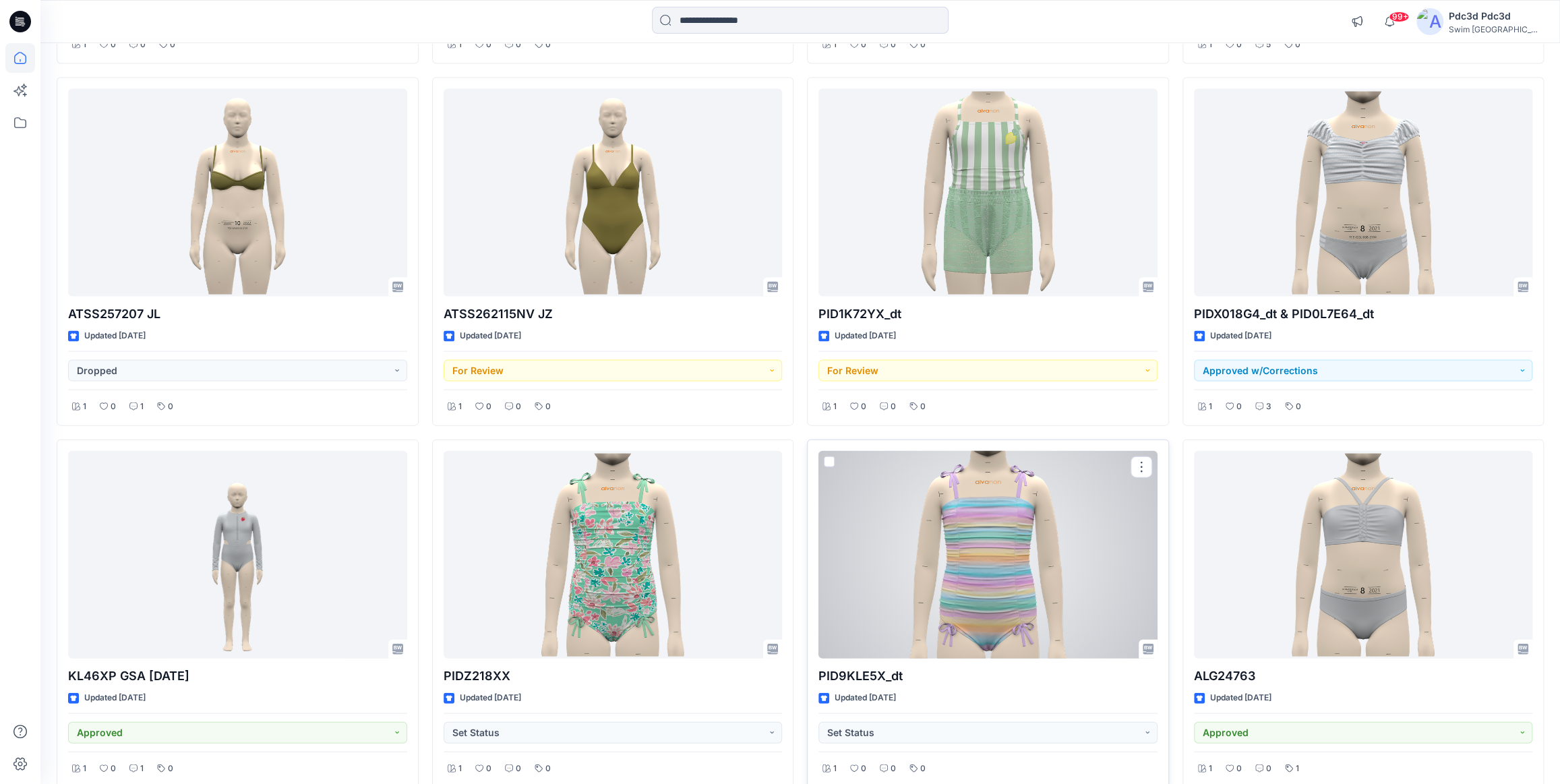
click at [1007, 546] on div at bounding box center [988, 554] width 339 height 208
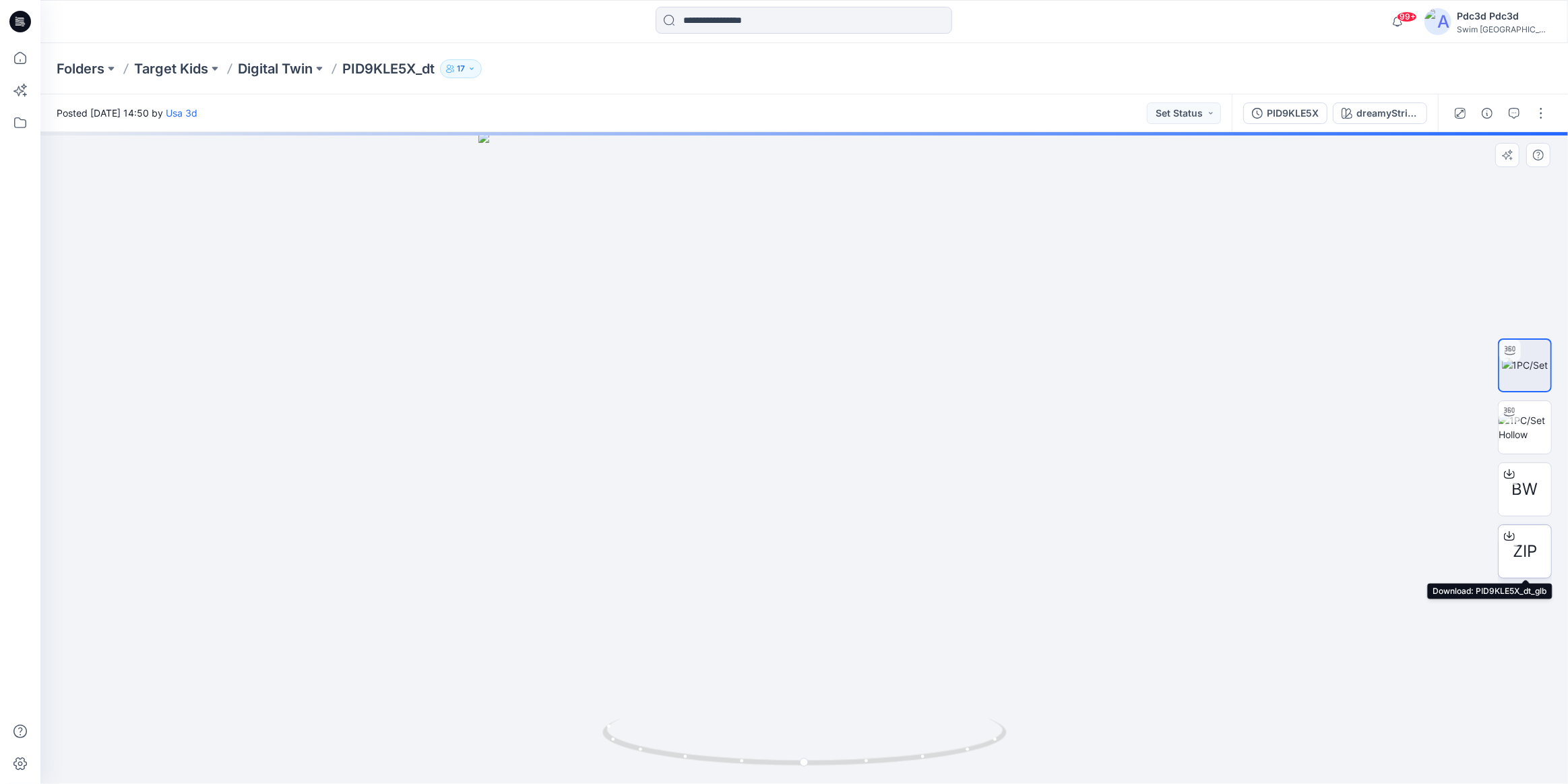
click at [1521, 551] on span "ZIP" at bounding box center [1526, 552] width 25 height 25
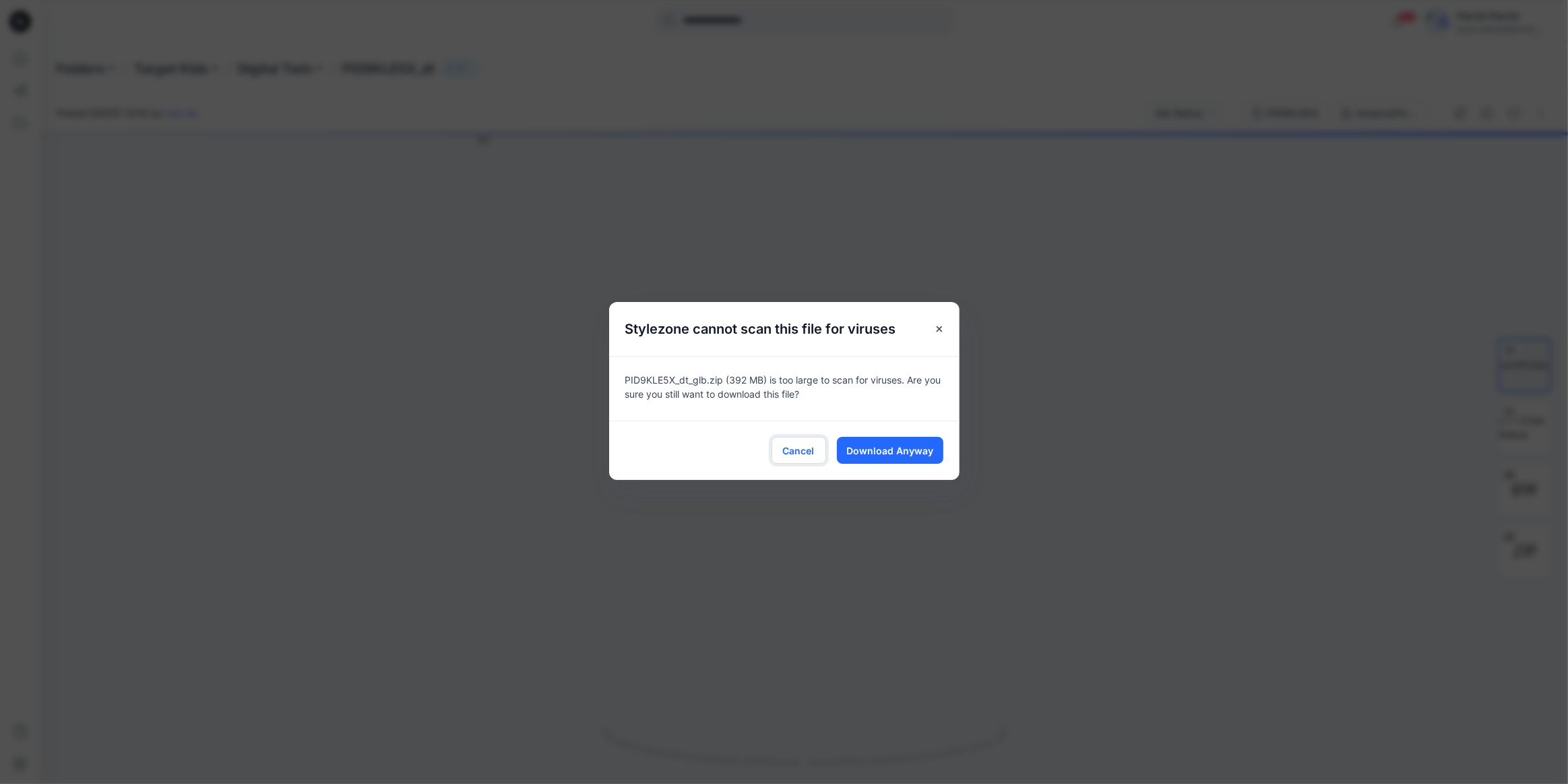
click at [787, 449] on span "Cancel" at bounding box center [799, 451] width 32 height 14
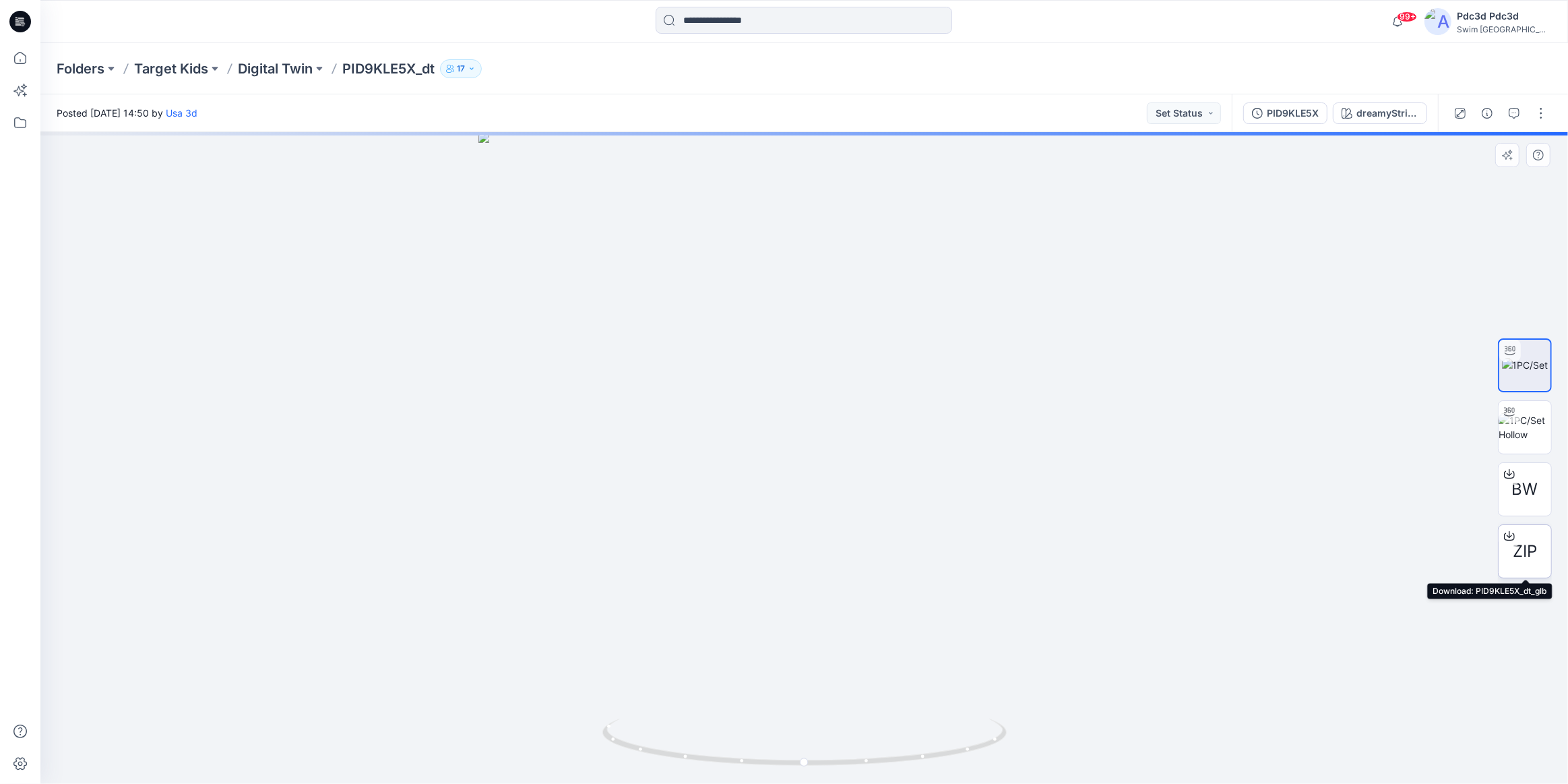
click at [1528, 554] on span "ZIP" at bounding box center [1526, 552] width 25 height 25
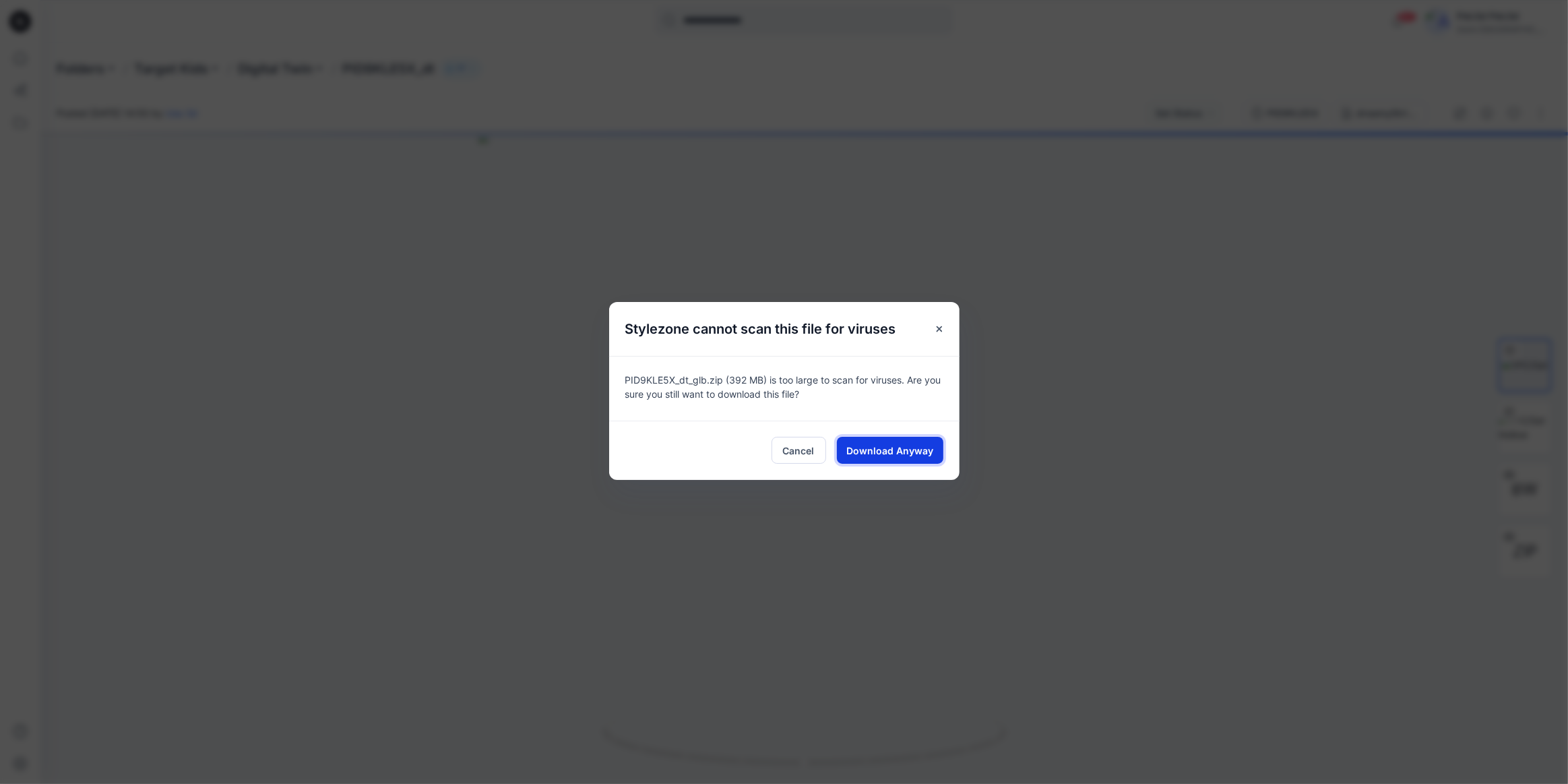
click at [907, 454] on span "Download Anyway" at bounding box center [890, 451] width 87 height 14
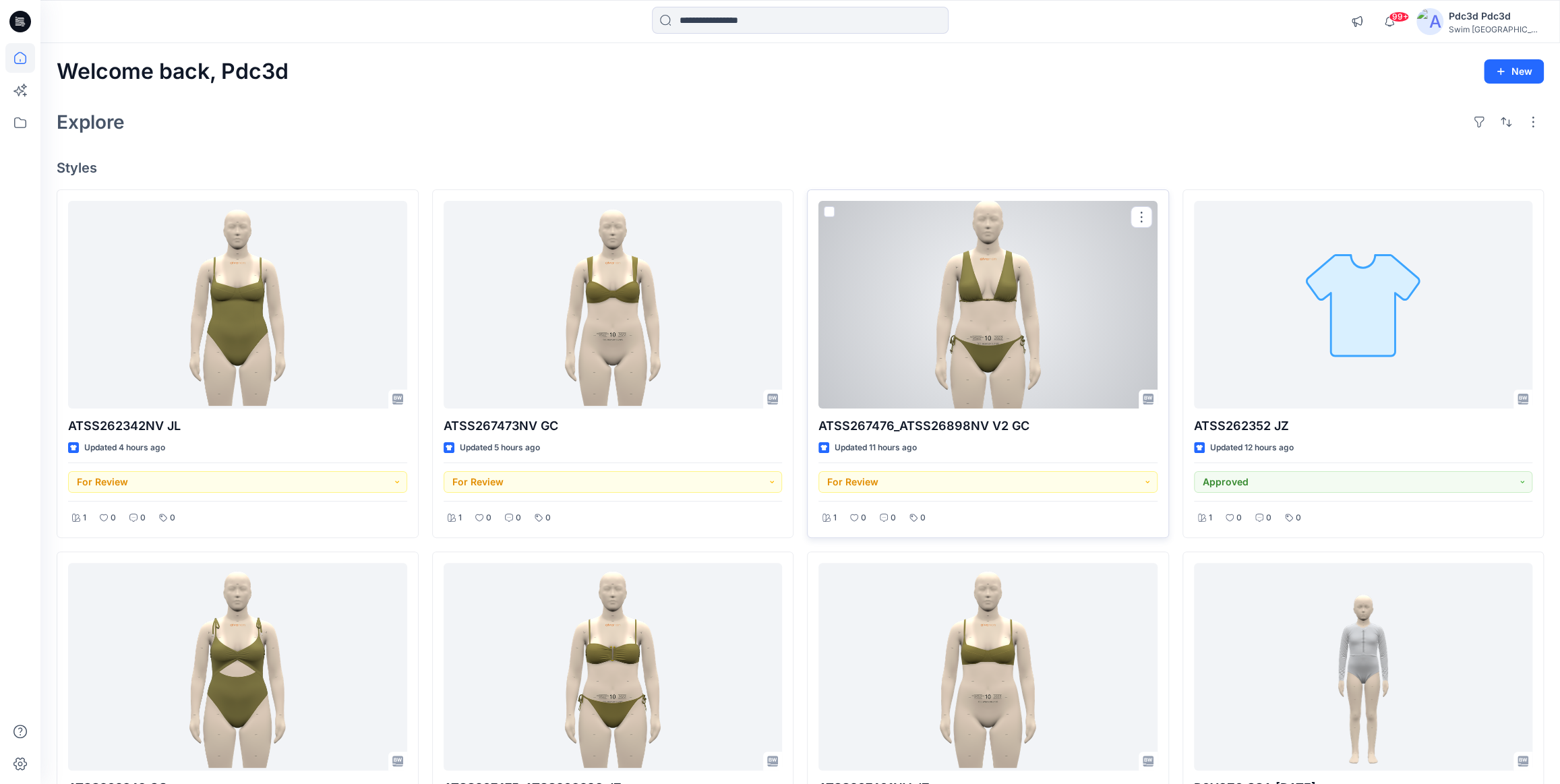
click at [945, 309] on div at bounding box center [988, 304] width 339 height 208
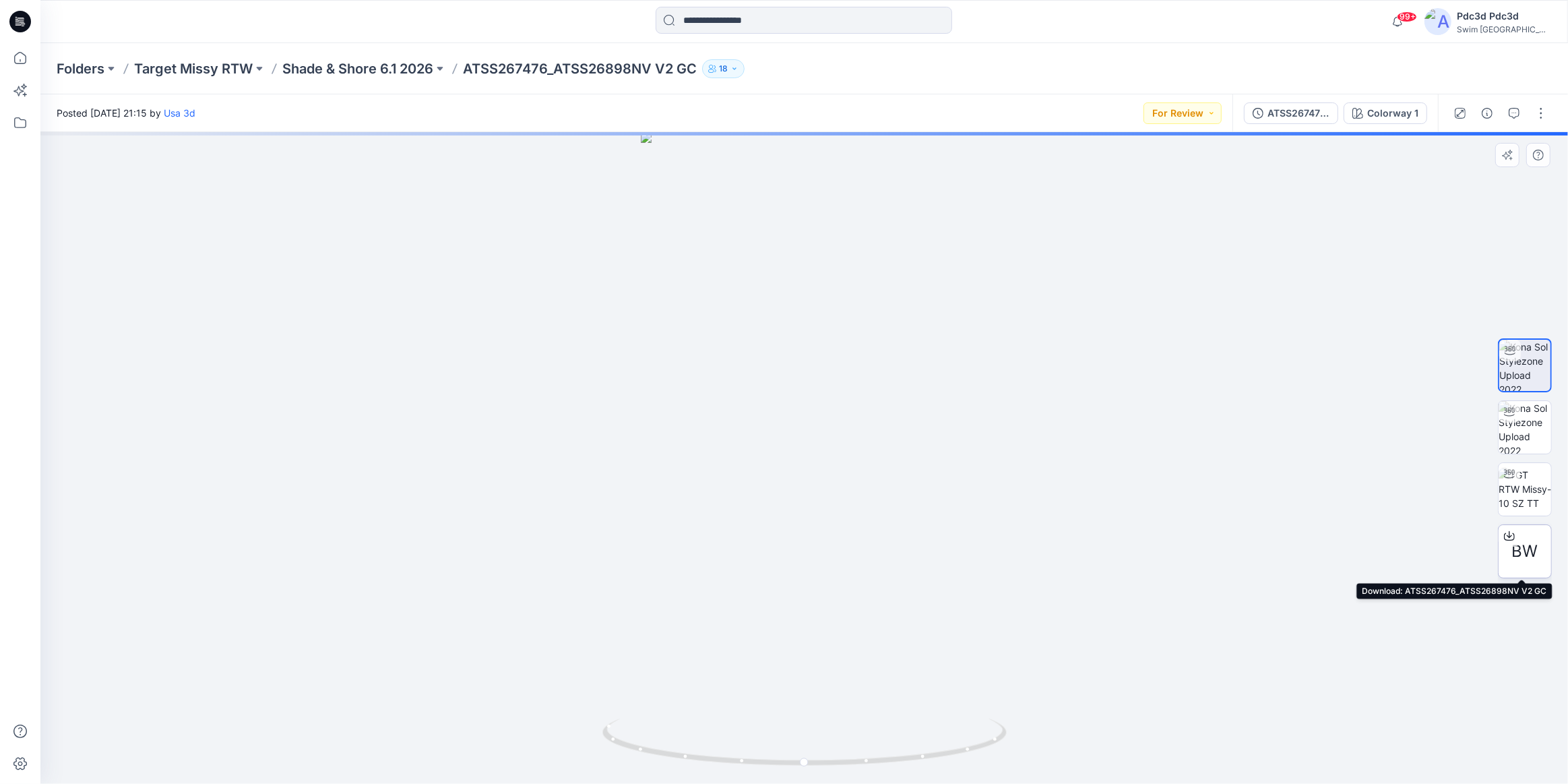
click at [1523, 551] on span "BW" at bounding box center [1526, 552] width 26 height 25
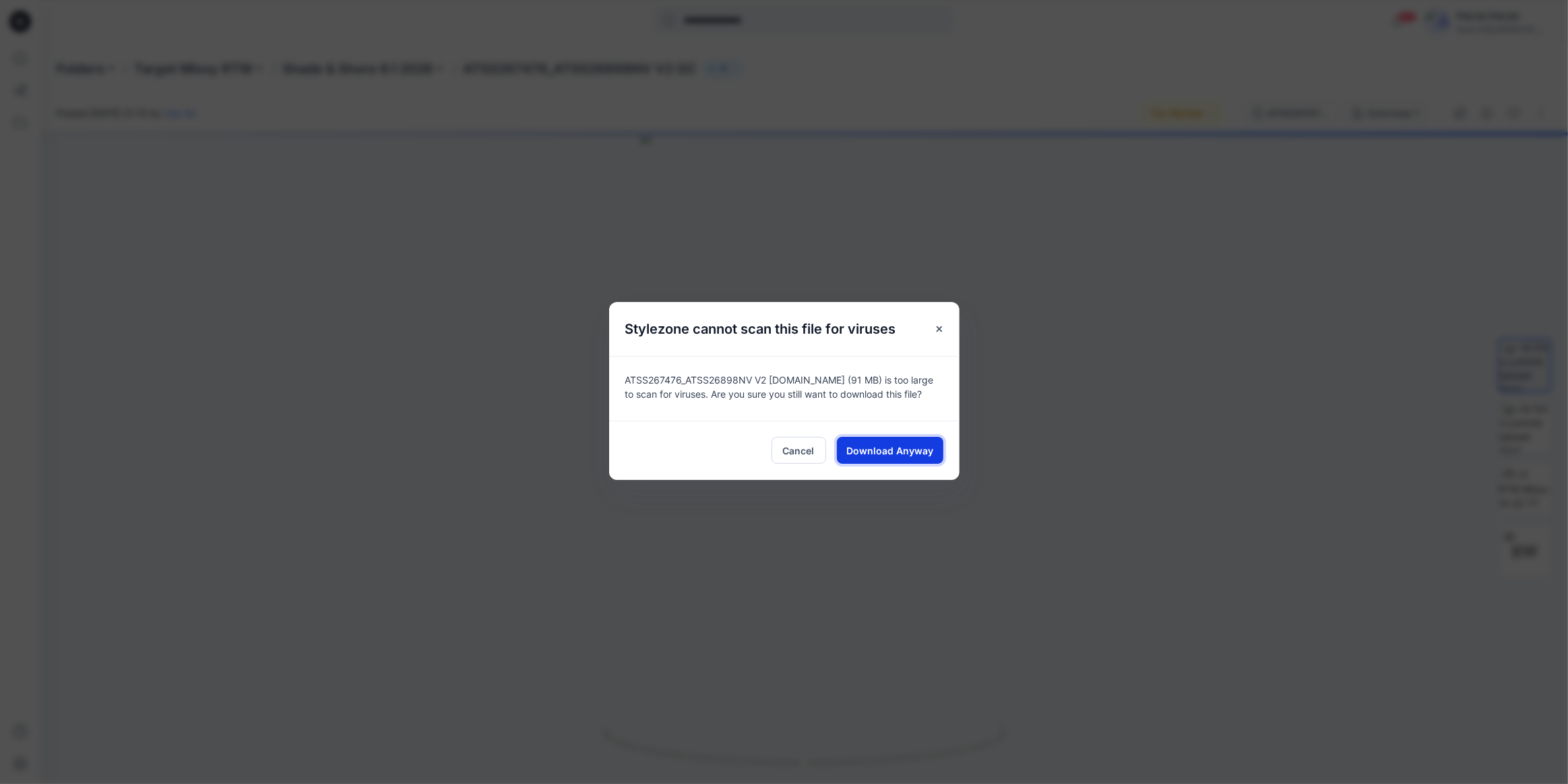
click at [910, 452] on span "Download Anyway" at bounding box center [890, 451] width 87 height 14
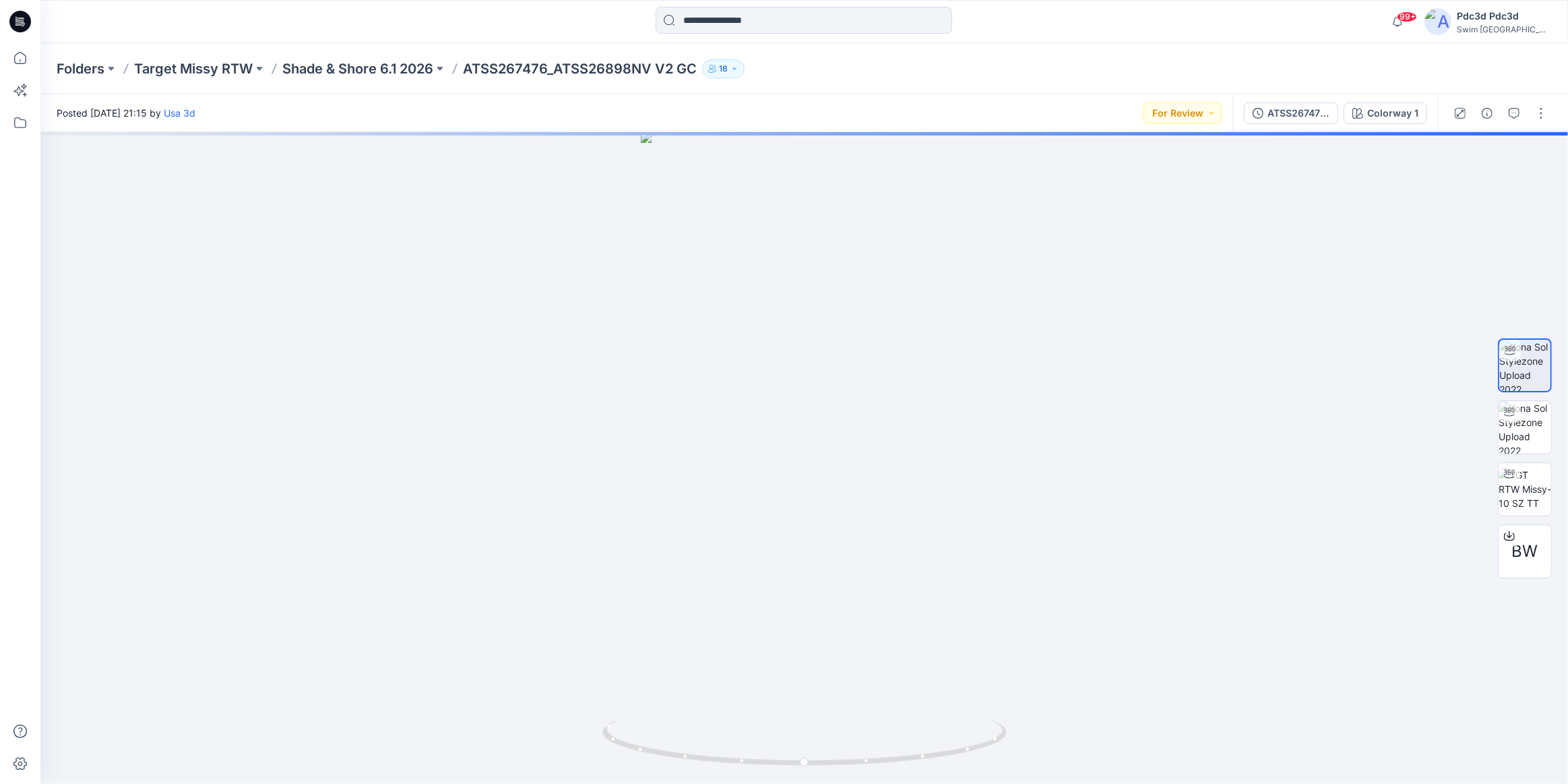
click at [1180, 39] on div "99+ Notifications Your style ATSS262342NV JL has been updated with ATSS262342NV…" at bounding box center [804, 21] width 1528 height 43
